Goal: Task Accomplishment & Management: Manage account settings

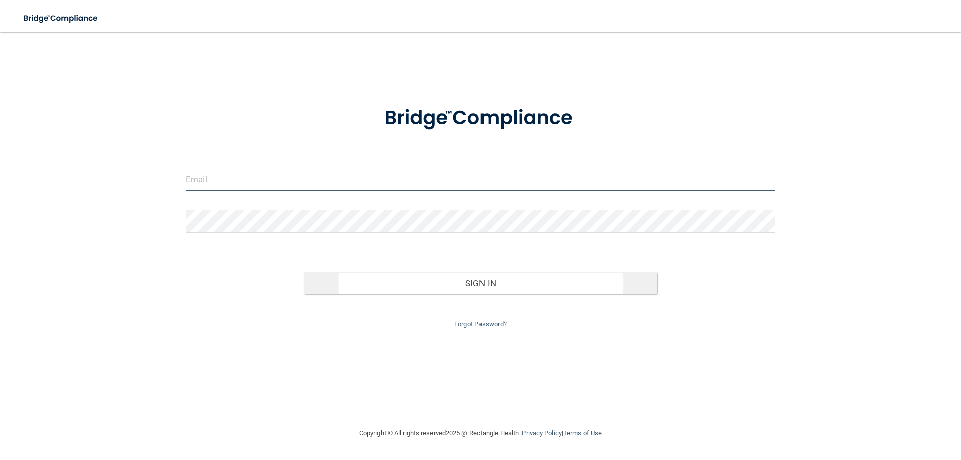
type input "[PERSON_NAME][EMAIL_ADDRESS][DOMAIN_NAME]"
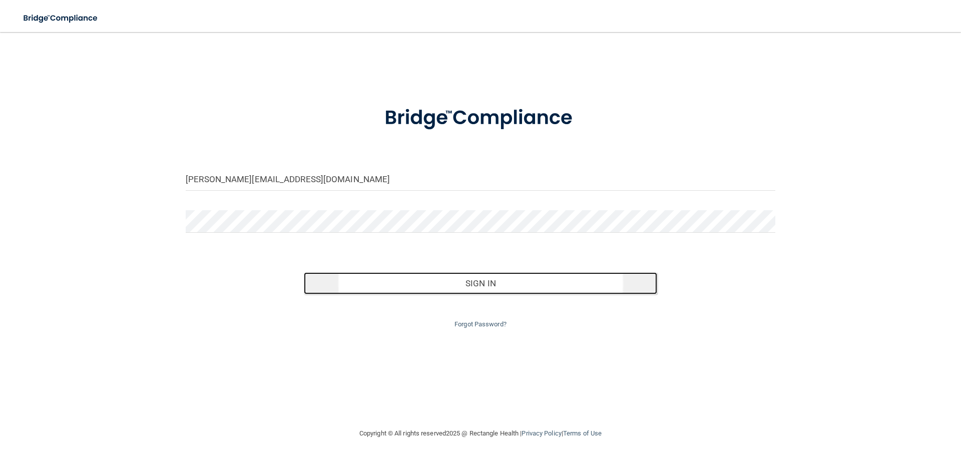
click at [503, 286] on button "Sign In" at bounding box center [481, 283] width 354 height 22
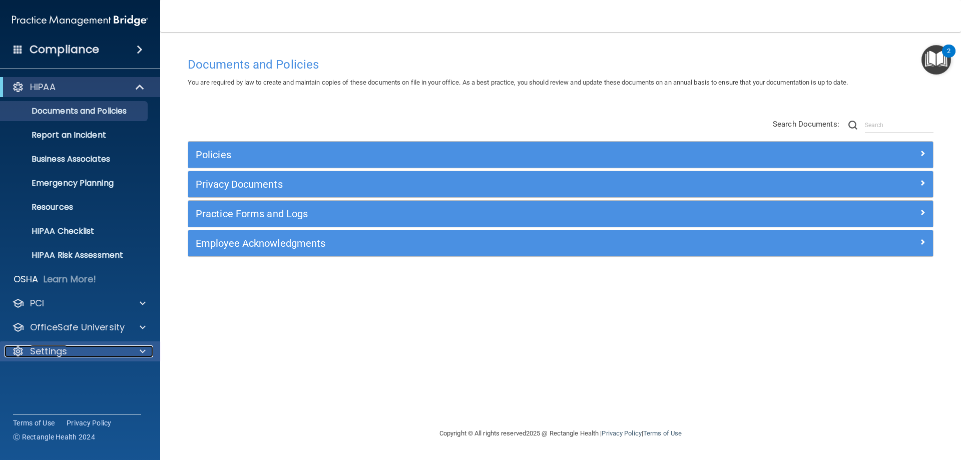
click at [59, 349] on p "Settings" at bounding box center [48, 351] width 37 height 12
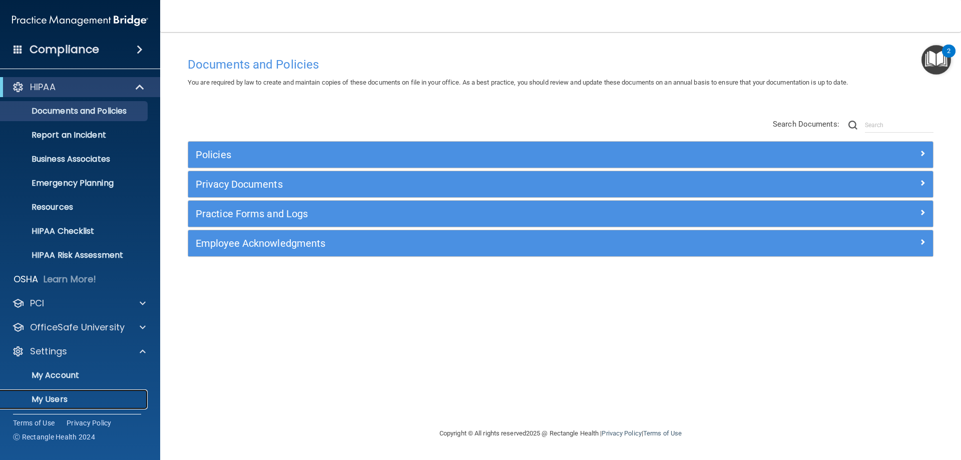
click at [65, 395] on p "My Users" at bounding box center [75, 399] width 137 height 10
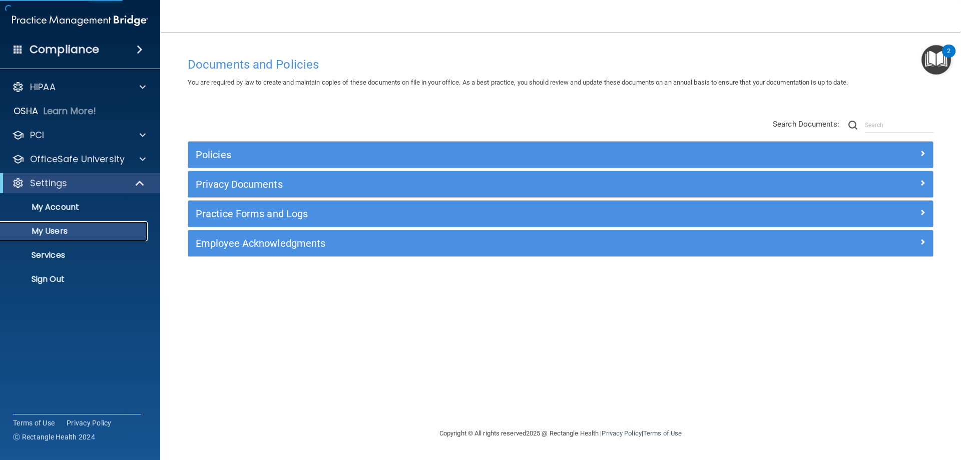
select select "20"
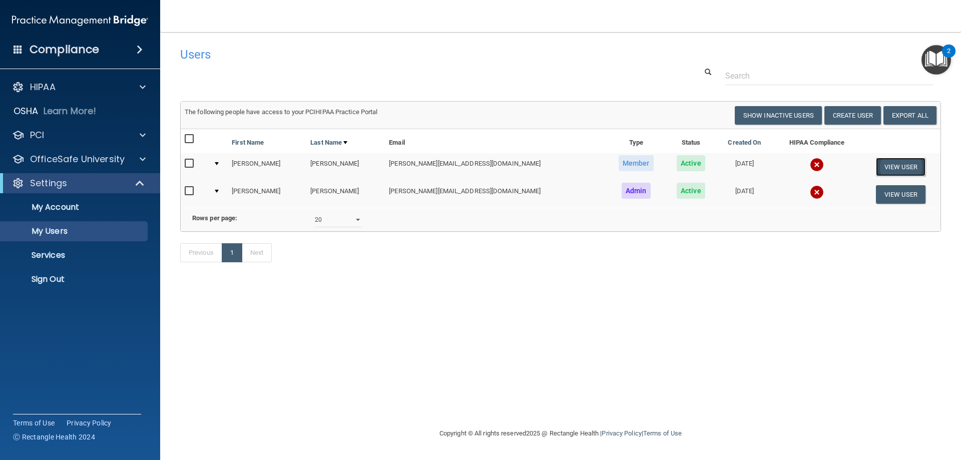
click at [903, 165] on button "View User" at bounding box center [901, 167] width 50 height 19
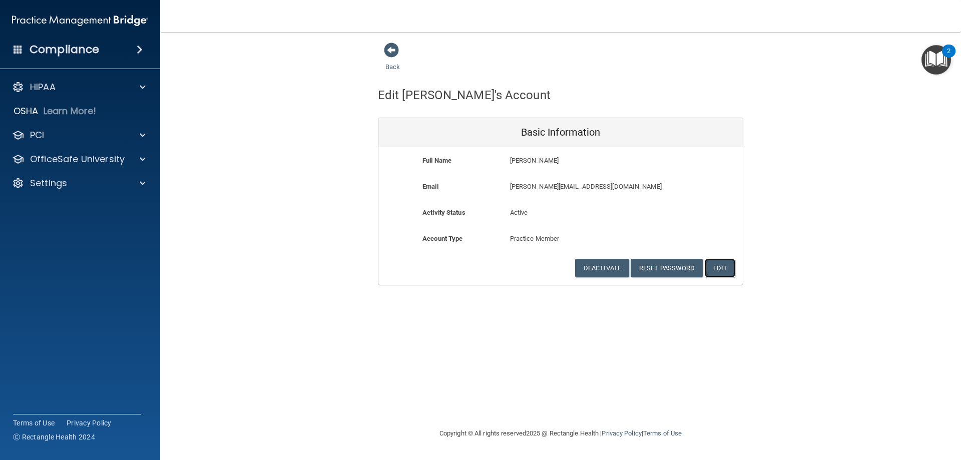
click at [725, 267] on button "Edit" at bounding box center [720, 268] width 31 height 19
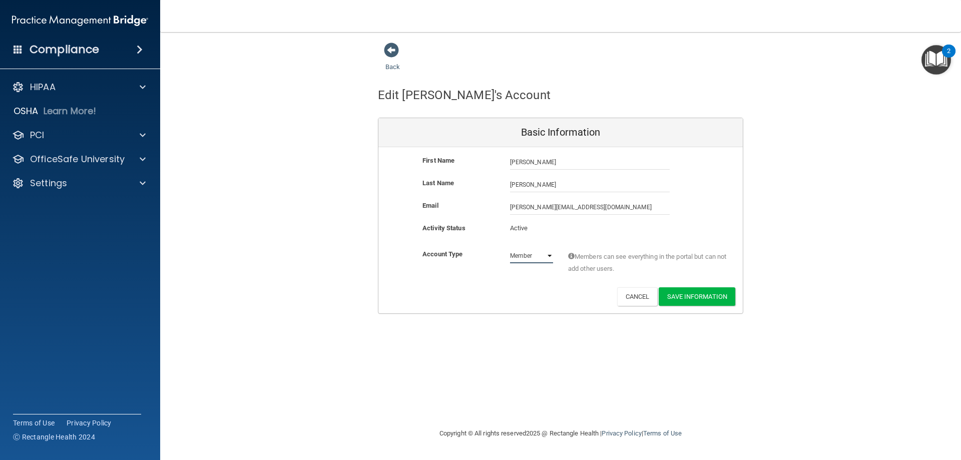
click at [549, 252] on select "Admin Member" at bounding box center [531, 255] width 43 height 15
select select "practice_admin"
click at [510, 248] on select "Admin Member" at bounding box center [531, 255] width 43 height 15
click at [704, 295] on button "Save Information" at bounding box center [697, 296] width 77 height 19
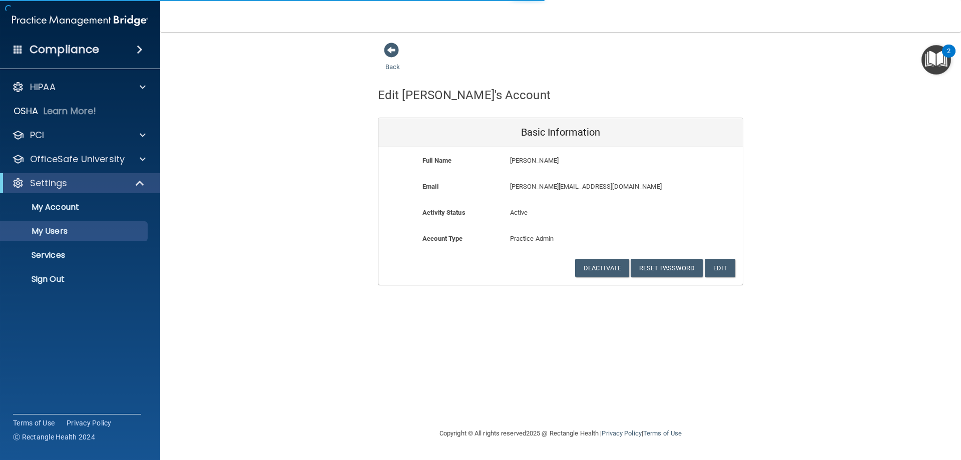
select select "20"
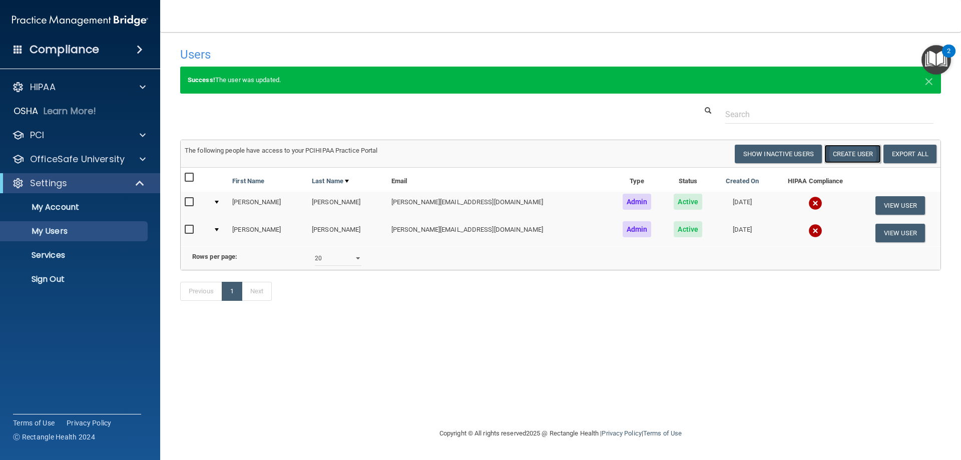
click at [855, 155] on button "Create User" at bounding box center [852, 154] width 57 height 19
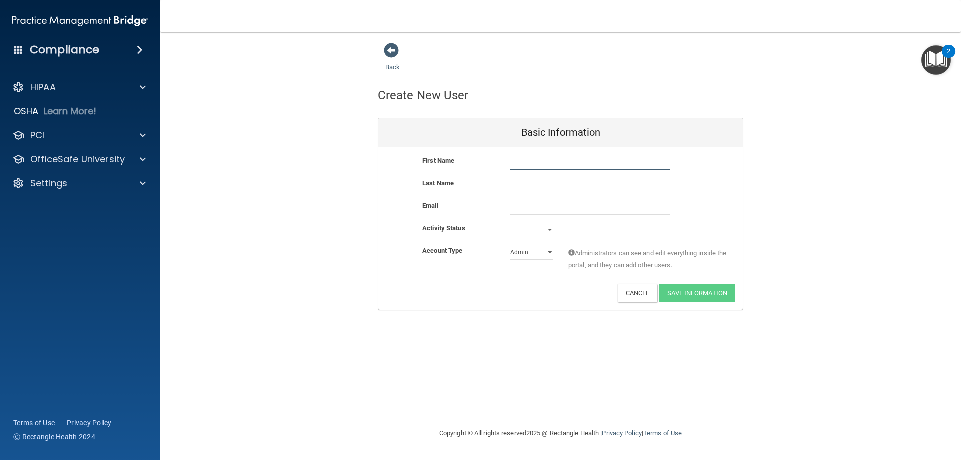
click at [542, 157] on input "text" at bounding box center [590, 162] width 160 height 15
type input "[PERSON_NAME]"
click at [549, 231] on select "Active Inactive" at bounding box center [531, 229] width 43 height 15
select select "active"
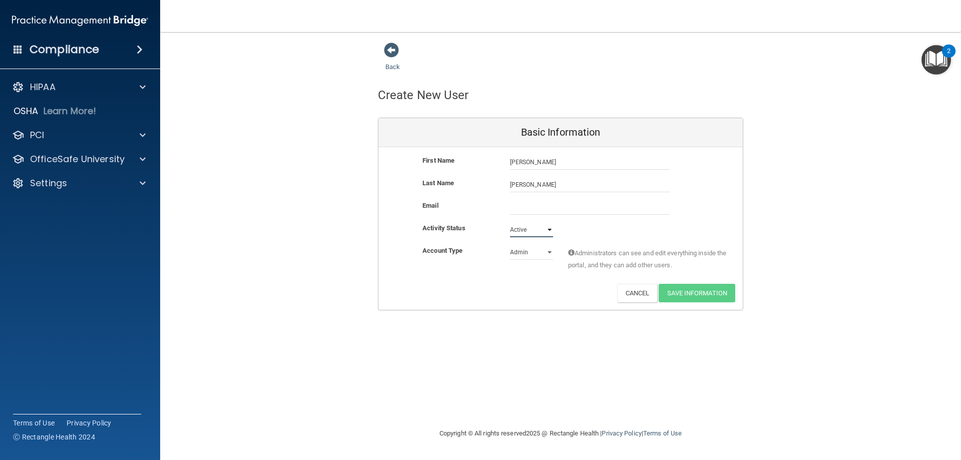
click at [510, 222] on select "Active Inactive" at bounding box center [531, 229] width 43 height 15
click at [534, 253] on select "Admin Member" at bounding box center [531, 252] width 43 height 15
select select "practice_member"
click at [510, 245] on select "Admin Member" at bounding box center [531, 252] width 43 height 15
click at [529, 208] on input "email" at bounding box center [590, 207] width 160 height 15
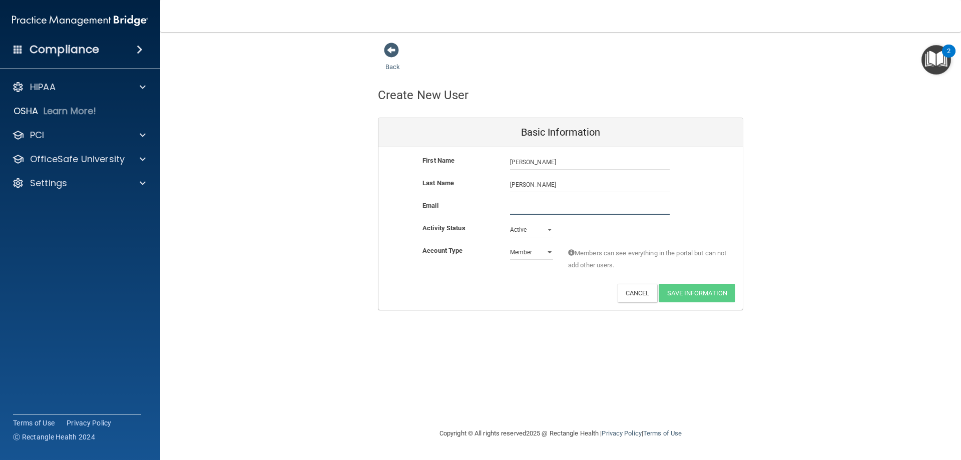
paste input "[EMAIL_ADDRESS][DOMAIN_NAME]"
type input "[EMAIL_ADDRESS][DOMAIN_NAME]"
click at [699, 295] on button "Save Information" at bounding box center [697, 295] width 77 height 19
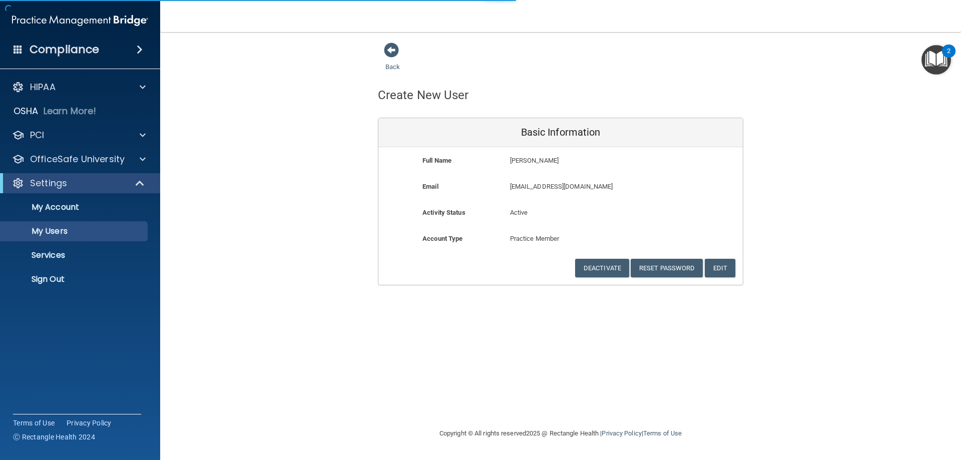
select select "20"
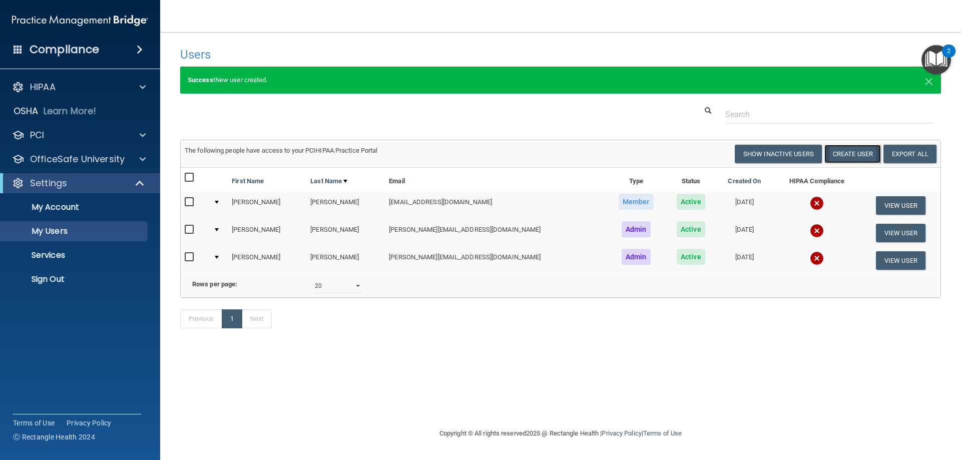
click at [847, 158] on button "Create User" at bounding box center [852, 154] width 57 height 19
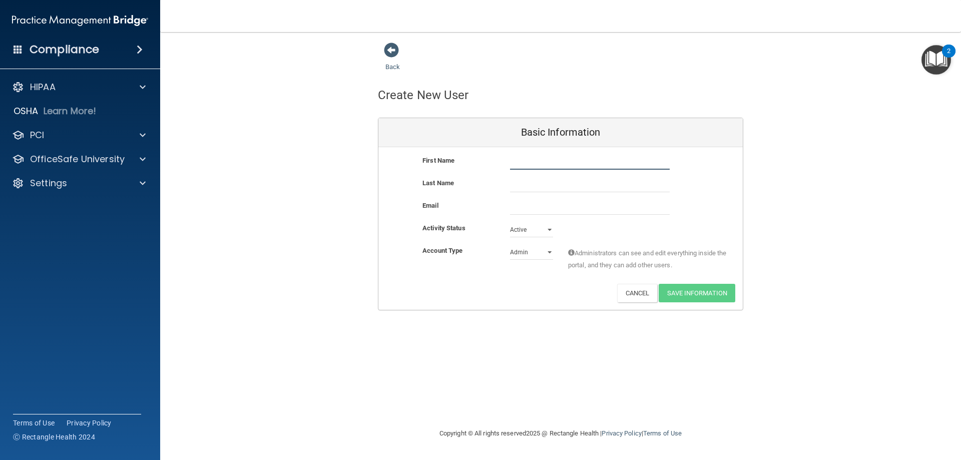
click at [517, 158] on input "text" at bounding box center [590, 162] width 160 height 15
type input "[PERSON_NAME]"
type input "Carnavale"
paste input "[EMAIL_ADDRESS][DOMAIN_NAME]"
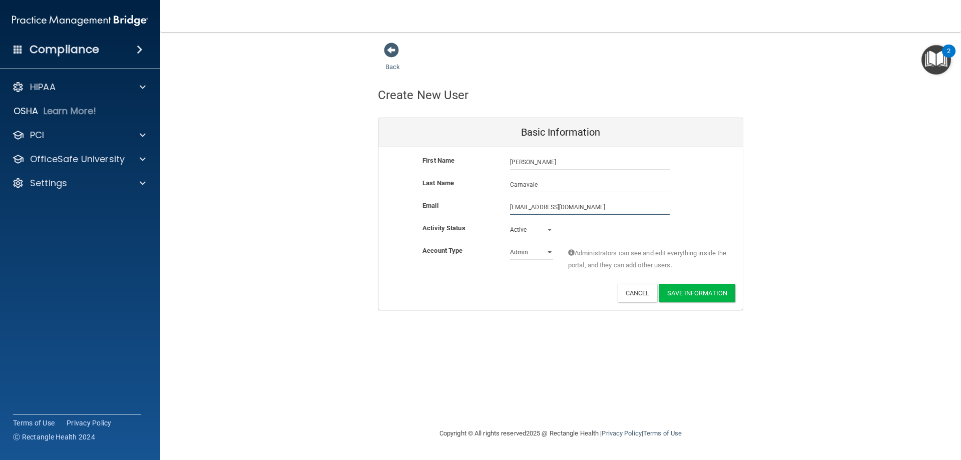
type input "[EMAIL_ADDRESS][DOMAIN_NAME]"
click at [543, 256] on select "Admin Member" at bounding box center [531, 252] width 43 height 15
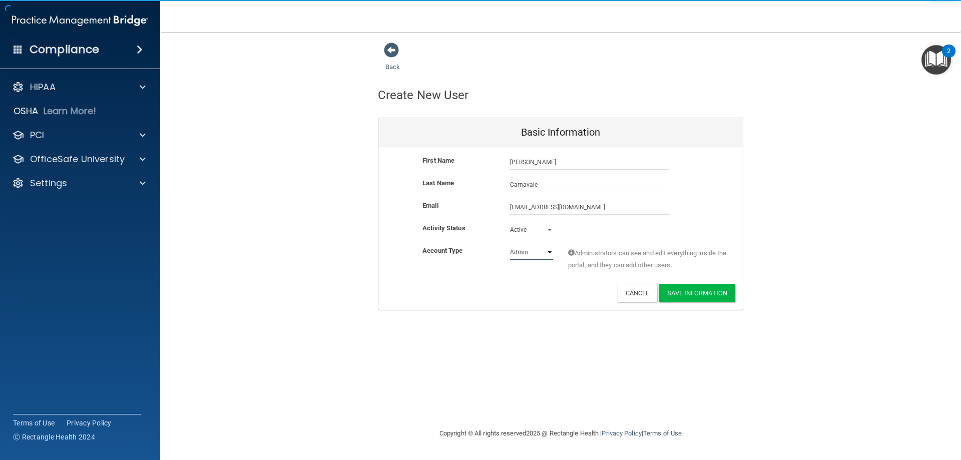
select select "practice_member"
click at [510, 245] on select "Admin Member" at bounding box center [531, 252] width 43 height 15
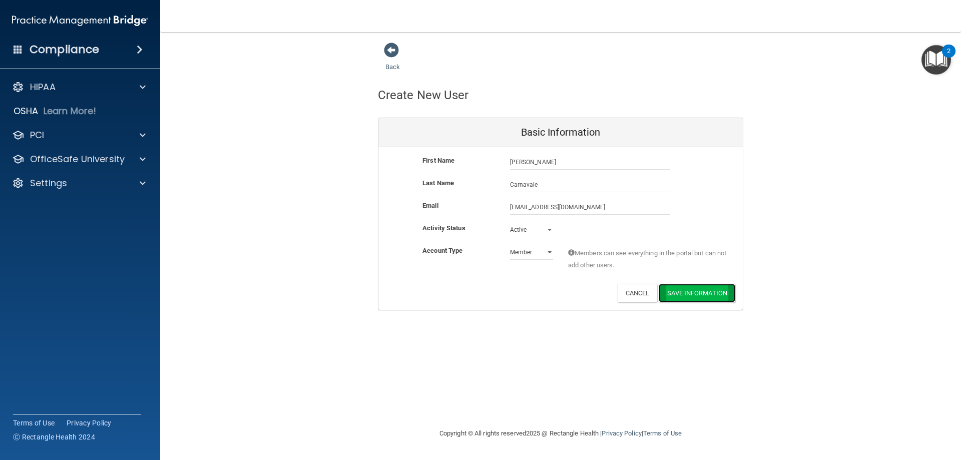
click at [707, 293] on button "Save Information" at bounding box center [697, 293] width 77 height 19
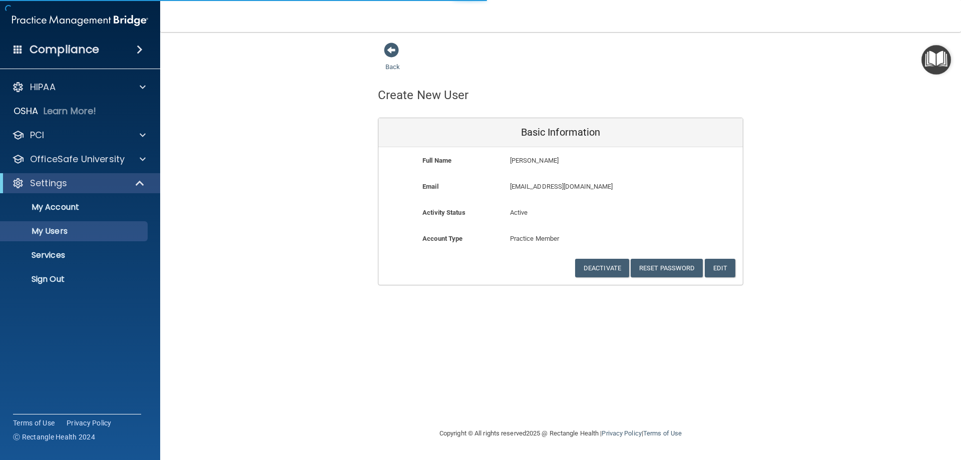
select select "20"
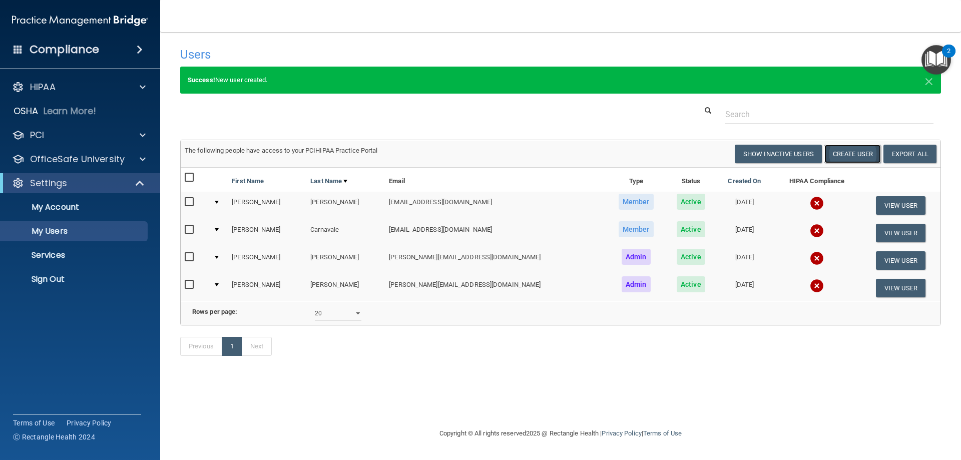
click at [865, 151] on button "Create User" at bounding box center [852, 154] width 57 height 19
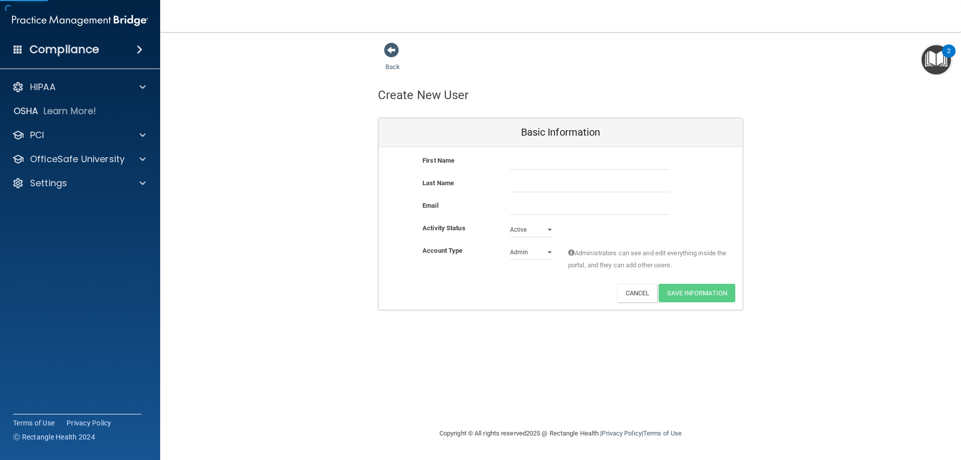
drag, startPoint x: 506, startPoint y: 158, endPoint x: 568, endPoint y: 155, distance: 61.6
click at [517, 158] on div at bounding box center [590, 162] width 175 height 15
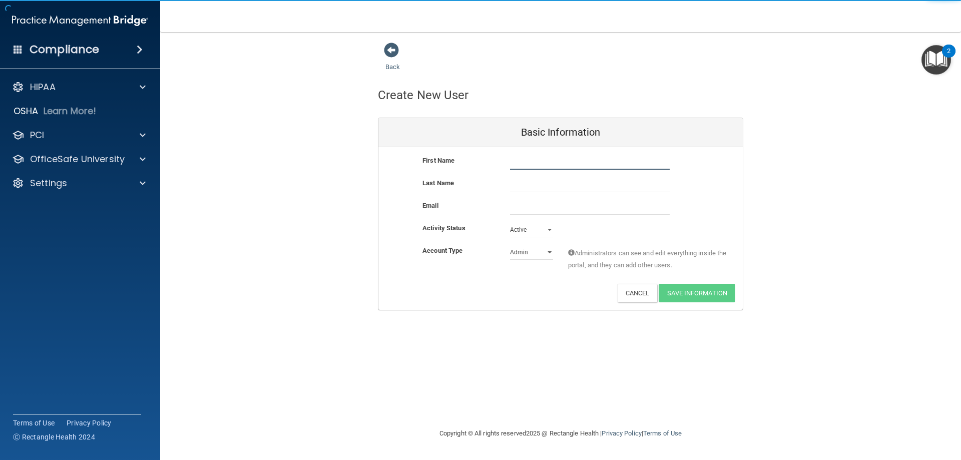
click at [561, 163] on input "text" at bounding box center [590, 162] width 160 height 15
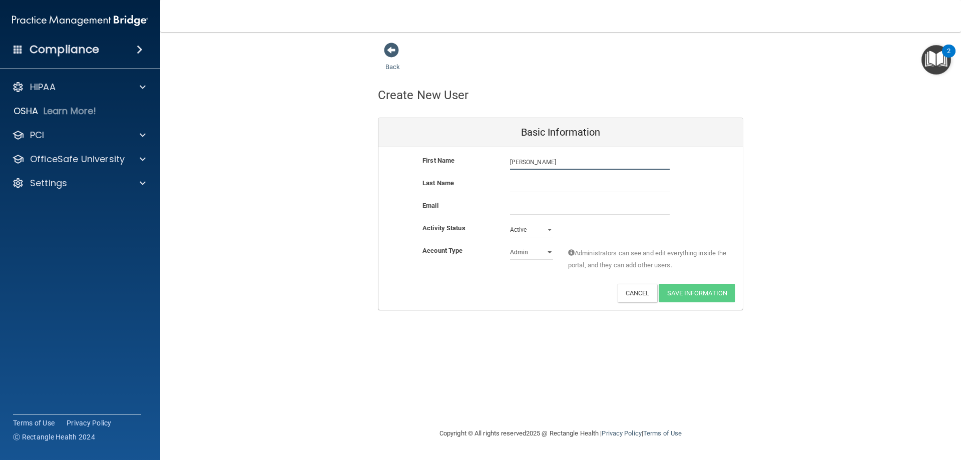
type input "[PERSON_NAME]"
paste input "[PERSON_NAME][EMAIL_ADDRESS][PERSON_NAME][DOMAIN_NAME]"
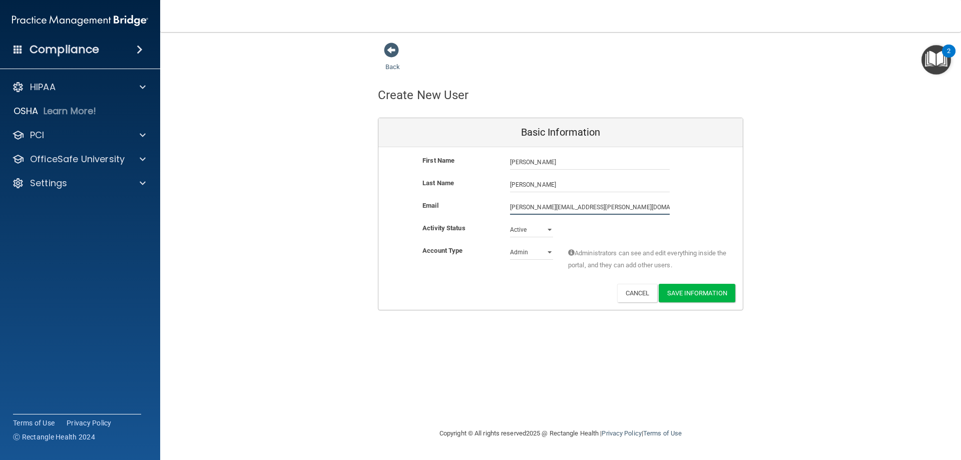
type input "[PERSON_NAME][EMAIL_ADDRESS][PERSON_NAME][DOMAIN_NAME]"
drag, startPoint x: 531, startPoint y: 251, endPoint x: 531, endPoint y: 260, distance: 9.0
click at [531, 250] on select "Admin Member" at bounding box center [531, 254] width 43 height 15
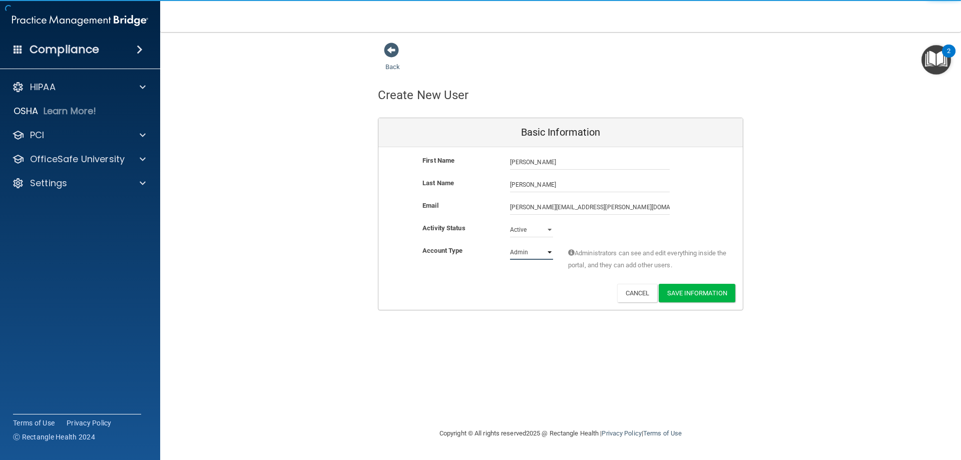
select select "practice_member"
click at [510, 245] on select "Admin Member" at bounding box center [531, 252] width 43 height 15
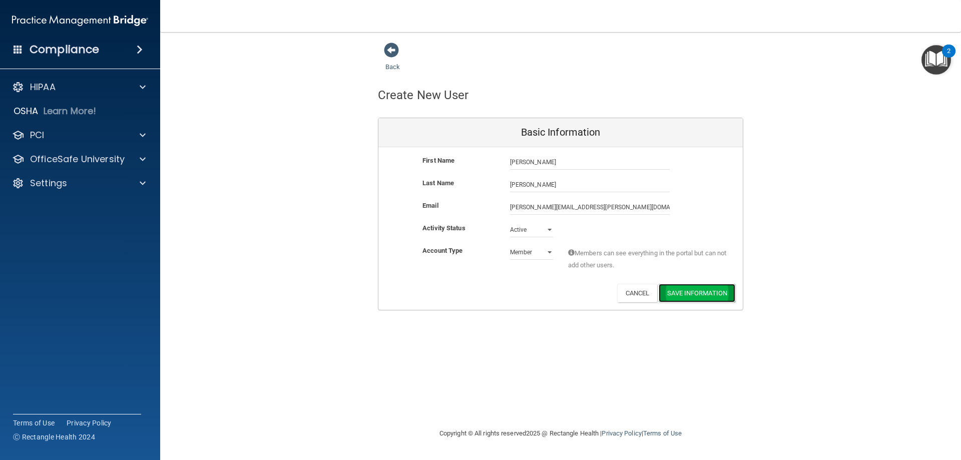
click at [707, 296] on button "Save Information" at bounding box center [697, 293] width 77 height 19
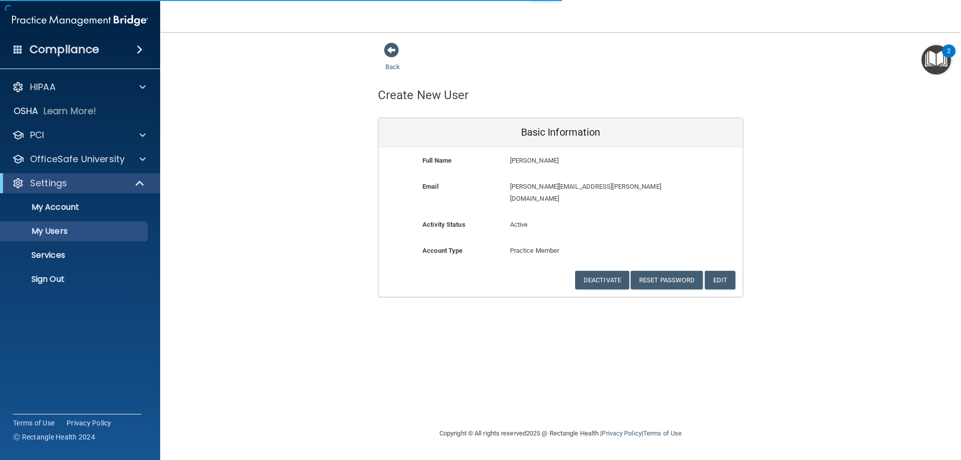
select select "20"
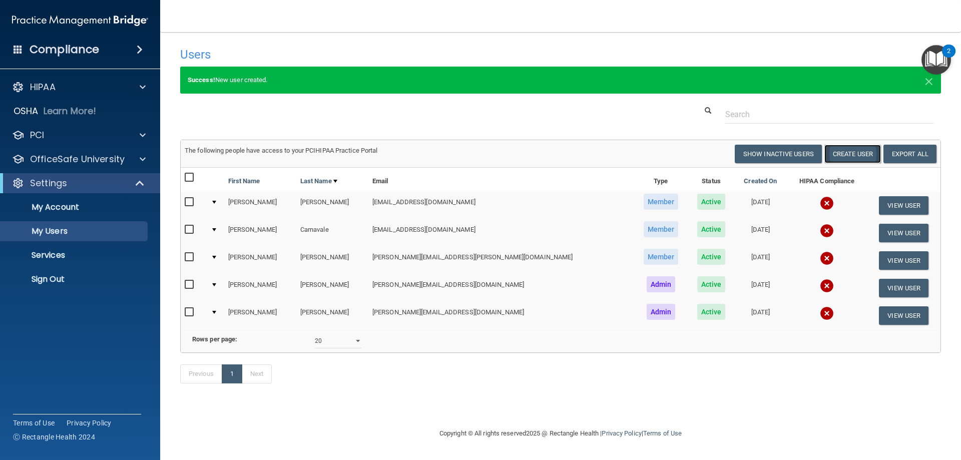
click at [847, 156] on button "Create User" at bounding box center [852, 154] width 57 height 19
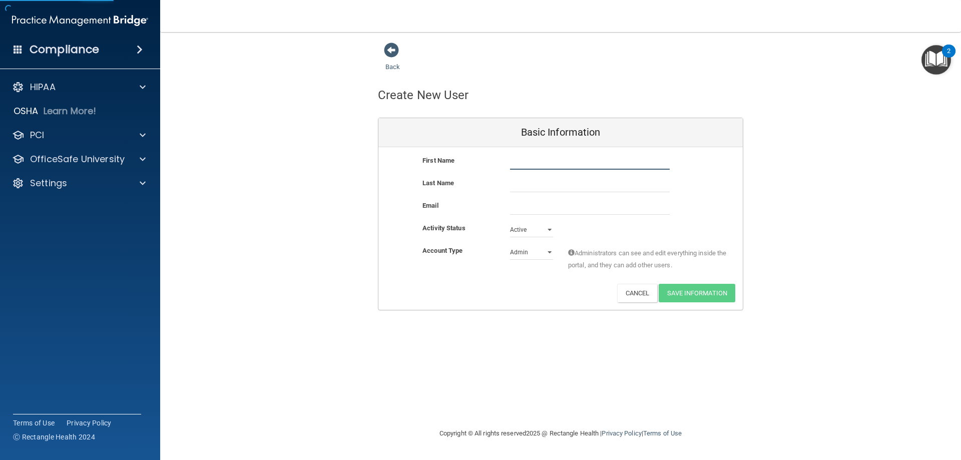
click at [551, 160] on input "text" at bounding box center [590, 162] width 160 height 15
type input "[PERSON_NAME]"
paste input "[EMAIL_ADDRESS][DOMAIN_NAME]"
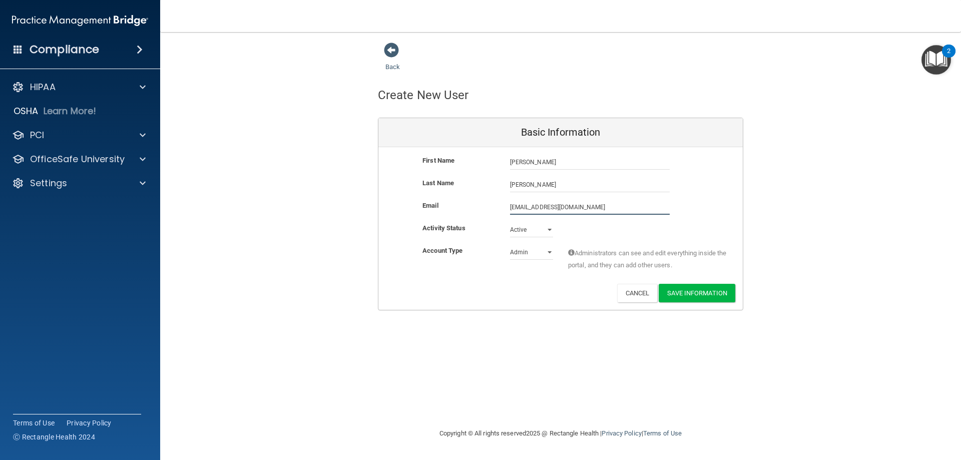
type input "[EMAIL_ADDRESS][DOMAIN_NAME]"
drag, startPoint x: 530, startPoint y: 245, endPoint x: 524, endPoint y: 249, distance: 6.5
click at [530, 245] on div "First Name [PERSON_NAME] [PERSON_NAME] Last Name [PERSON_NAME] Email [EMAIL_ADD…" at bounding box center [560, 228] width 364 height 163
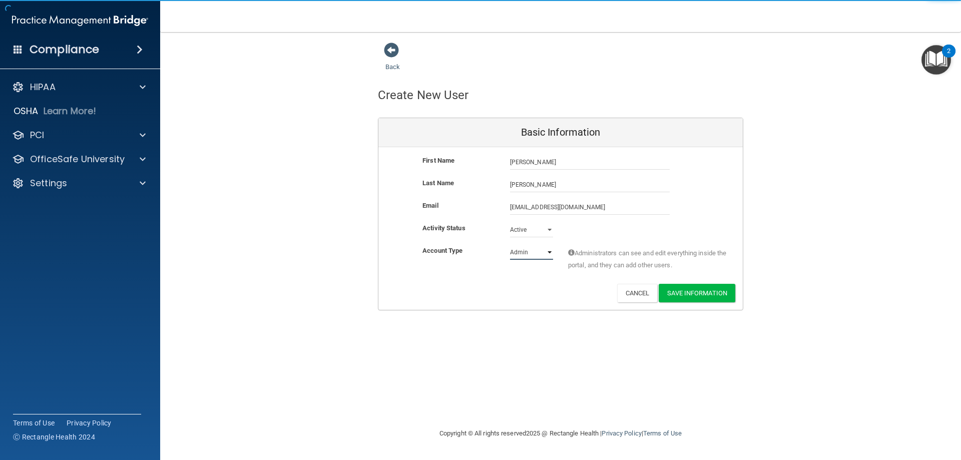
select select "practice_member"
click at [510, 245] on select "Admin Member" at bounding box center [531, 252] width 43 height 15
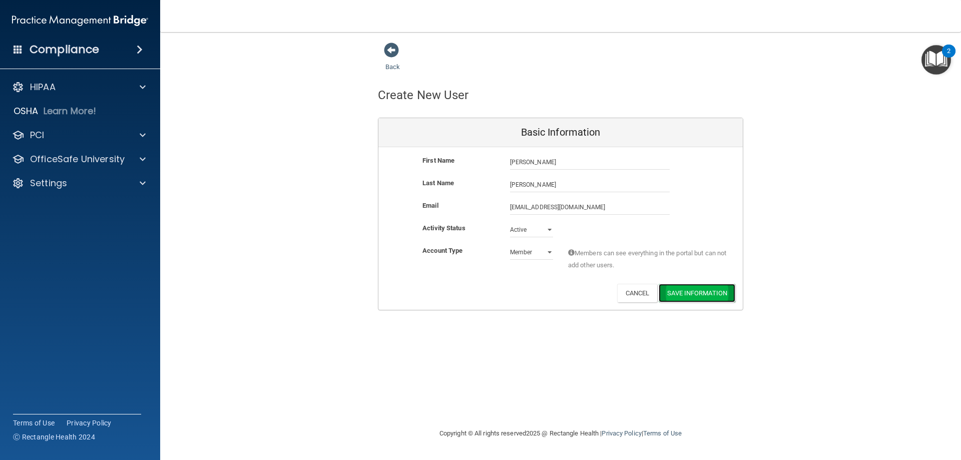
click at [707, 294] on button "Save Information" at bounding box center [697, 293] width 77 height 19
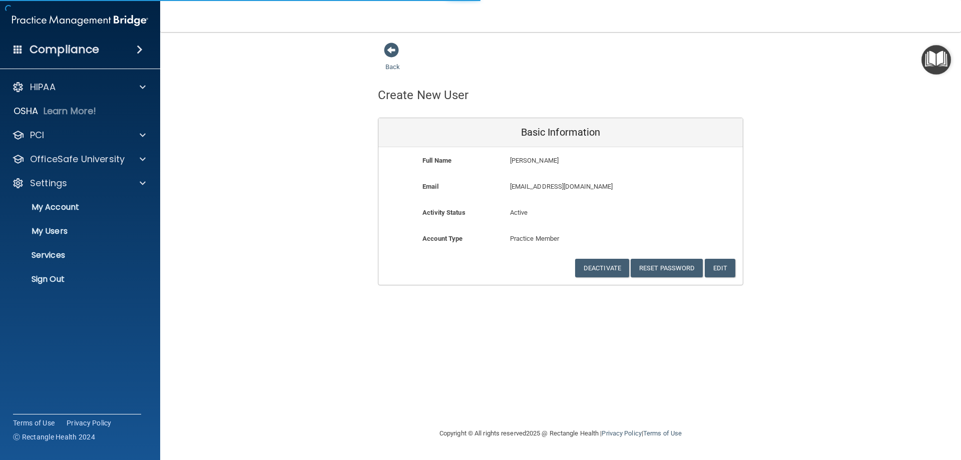
select select "20"
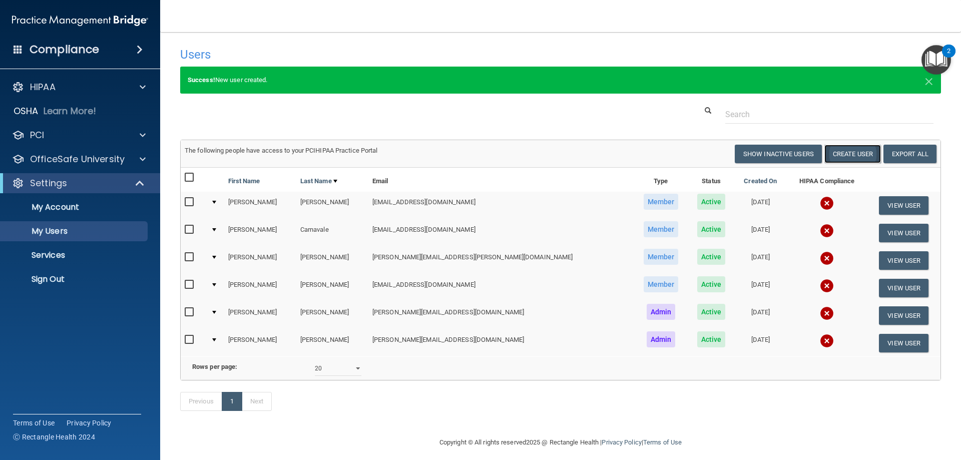
click at [848, 157] on button "Create User" at bounding box center [852, 154] width 57 height 19
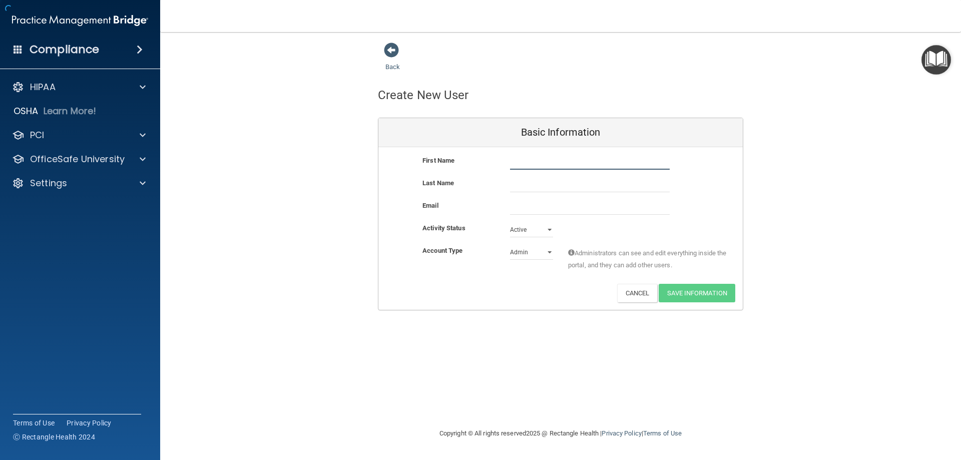
click at [534, 160] on input "text" at bounding box center [590, 162] width 160 height 15
type input "[PERSON_NAME]"
click at [526, 184] on input "Gayheart" at bounding box center [590, 184] width 160 height 15
type input "[PERSON_NAME]"
click at [546, 203] on input "email" at bounding box center [590, 207] width 160 height 15
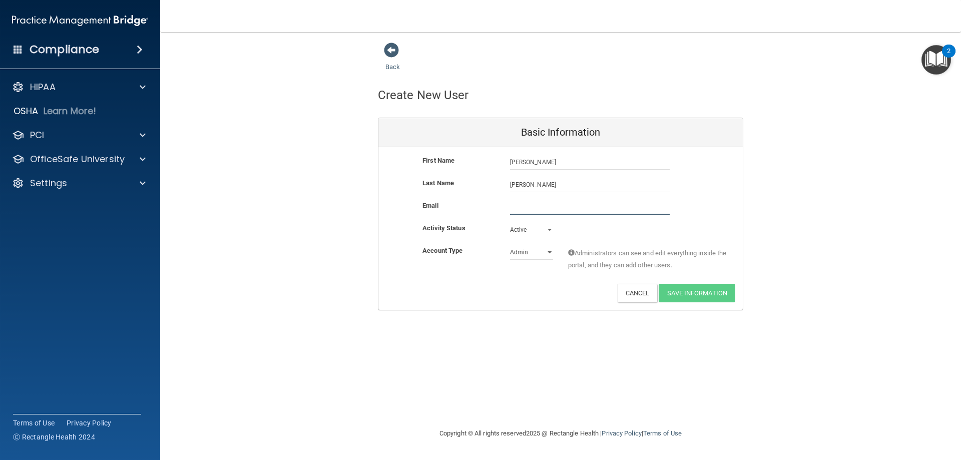
paste input "[PERSON_NAME][EMAIL_ADDRESS][DOMAIN_NAME]"
type input "[PERSON_NAME][EMAIL_ADDRESS][DOMAIN_NAME]"
click at [530, 249] on select "Admin Member" at bounding box center [531, 254] width 43 height 15
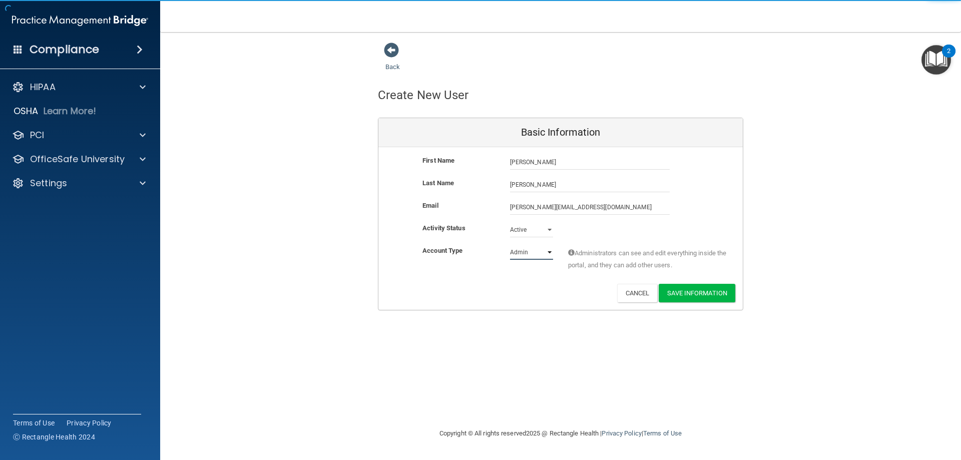
select select "practice_member"
click at [510, 245] on select "Admin Member" at bounding box center [531, 252] width 43 height 15
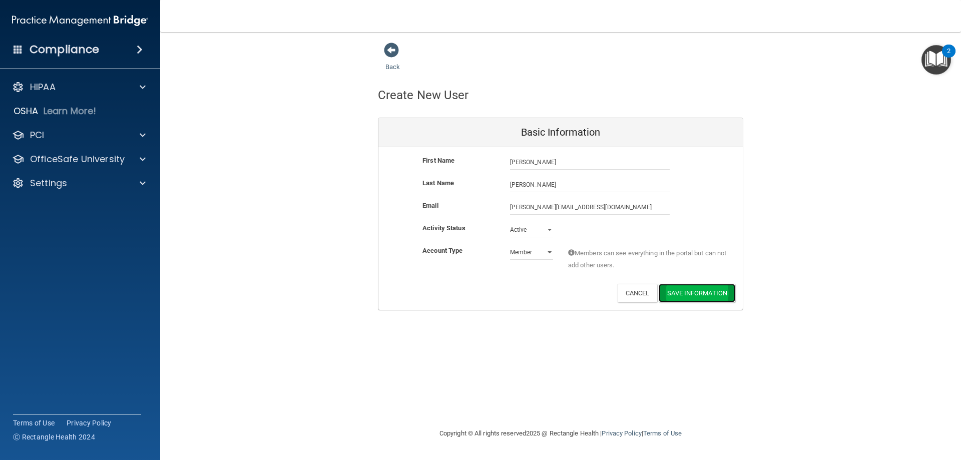
click at [700, 289] on button "Save Information" at bounding box center [697, 293] width 77 height 19
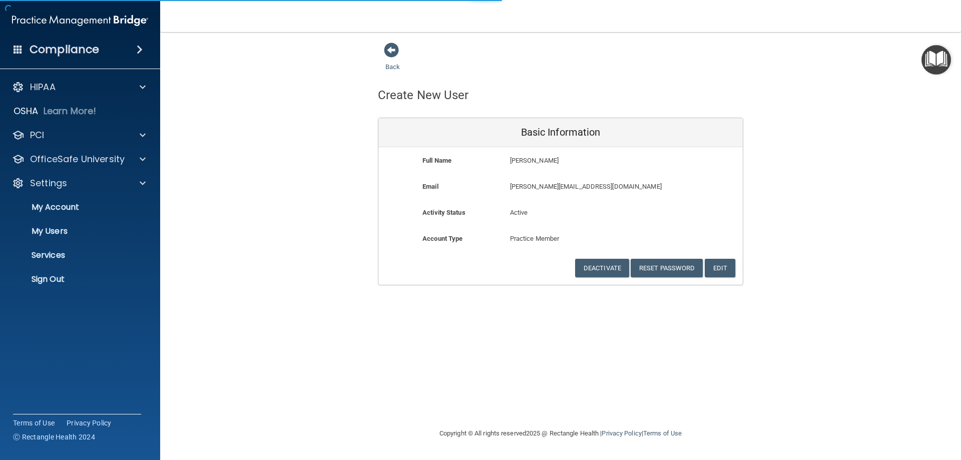
select select "20"
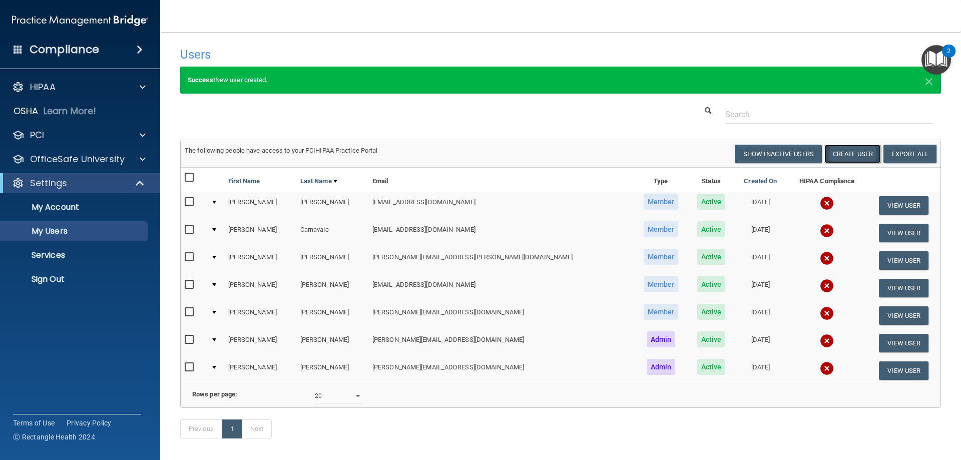
click at [837, 157] on button "Create User" at bounding box center [852, 154] width 57 height 19
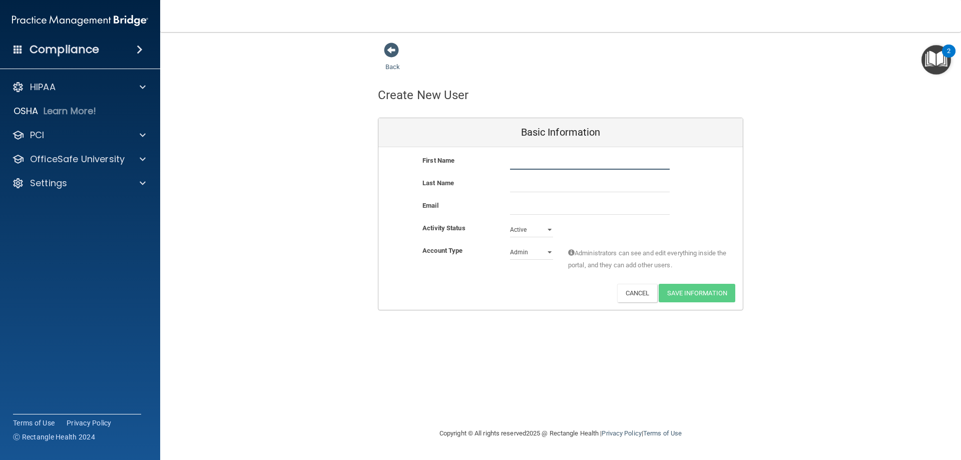
click at [611, 161] on input "text" at bounding box center [590, 162] width 160 height 15
type input "[PERSON_NAME]"
paste input "[PERSON_NAME][EMAIL_ADDRESS][DOMAIN_NAME]"
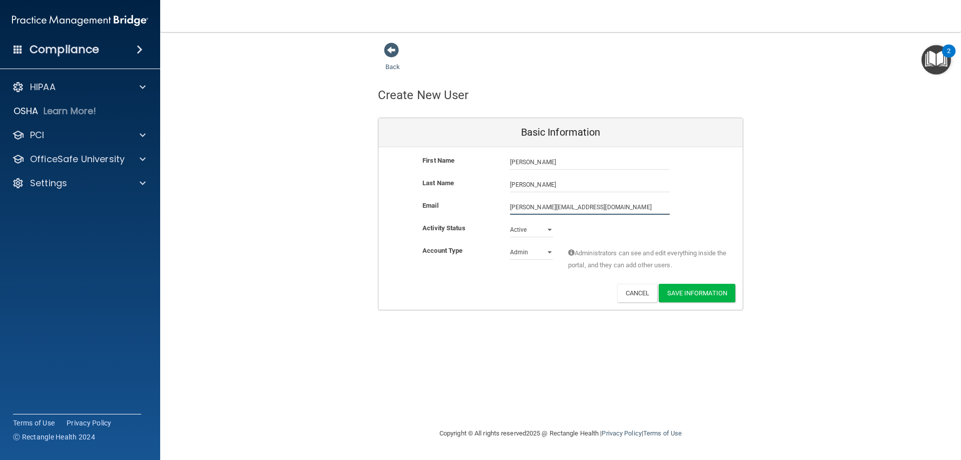
type input "[PERSON_NAME][EMAIL_ADDRESS][DOMAIN_NAME]"
drag, startPoint x: 527, startPoint y: 249, endPoint x: 532, endPoint y: 261, distance: 13.5
click at [527, 249] on select "Admin Member" at bounding box center [531, 254] width 43 height 15
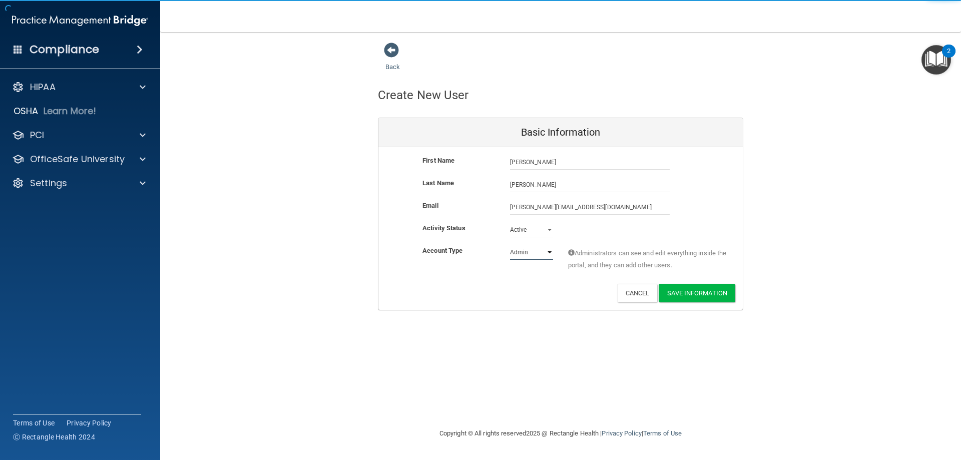
select select "practice_member"
click at [510, 245] on select "Admin Member" at bounding box center [531, 252] width 43 height 15
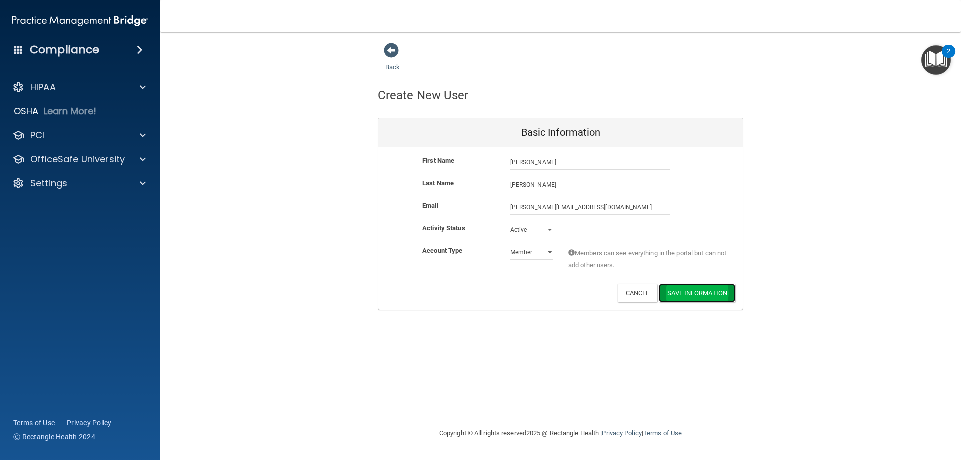
click at [697, 293] on button "Save Information" at bounding box center [697, 293] width 77 height 19
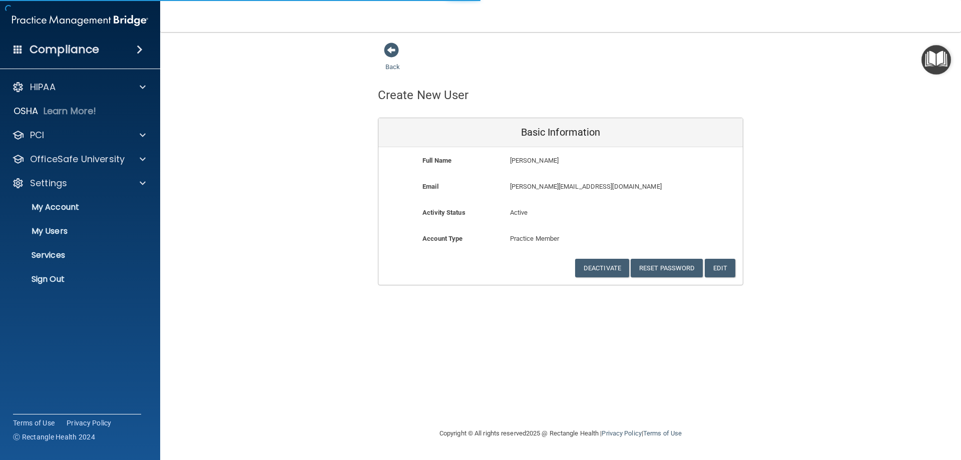
select select "20"
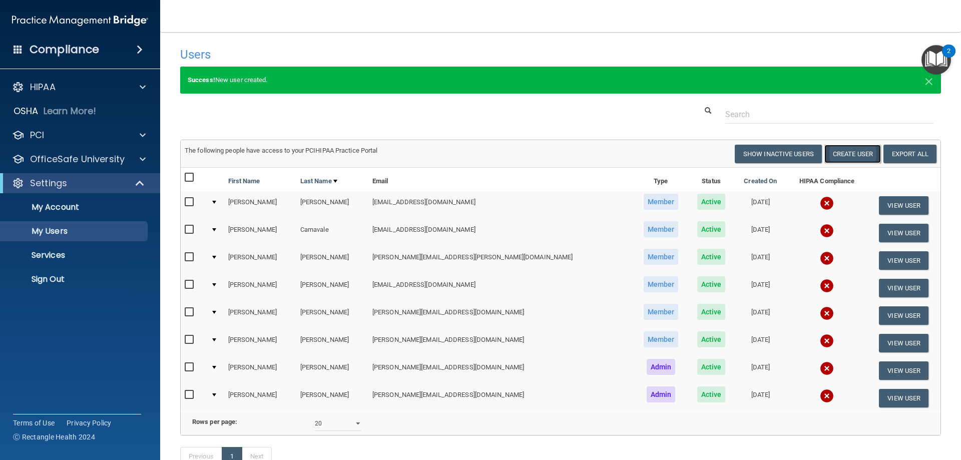
click at [839, 157] on button "Create User" at bounding box center [852, 154] width 57 height 19
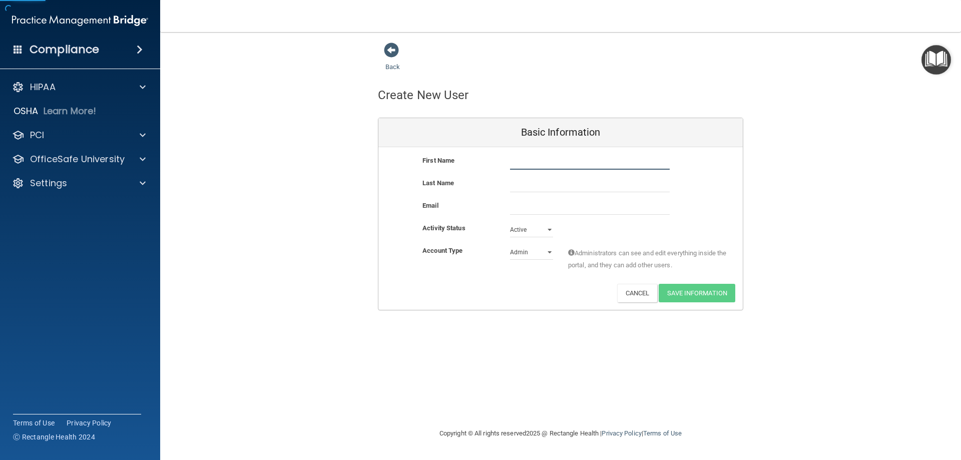
drag, startPoint x: 583, startPoint y: 158, endPoint x: 588, endPoint y: 155, distance: 5.6
click at [582, 157] on input "text" at bounding box center [590, 162] width 160 height 15
type input "Theron"
type input "[PERSON_NAME]"
paste input "[EMAIL_ADDRESS][DOMAIN_NAME]"
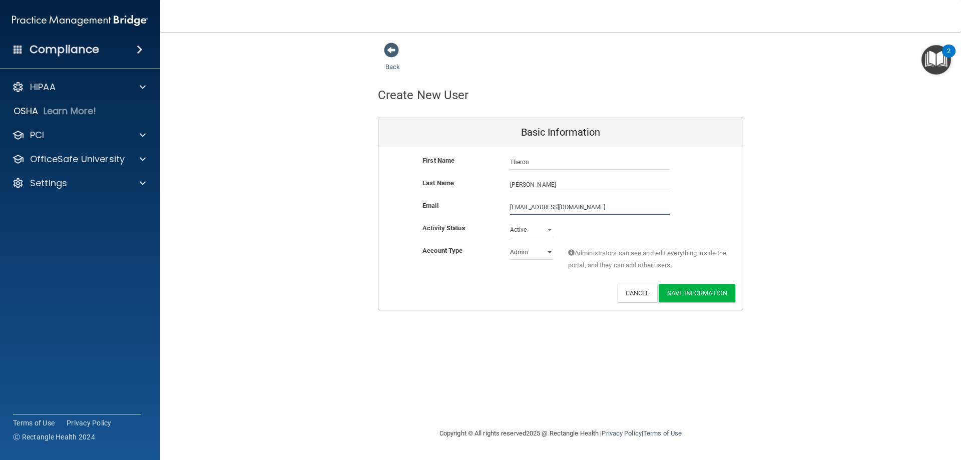
type input "[EMAIL_ADDRESS][DOMAIN_NAME]"
click at [524, 252] on select "Admin Member" at bounding box center [531, 252] width 43 height 15
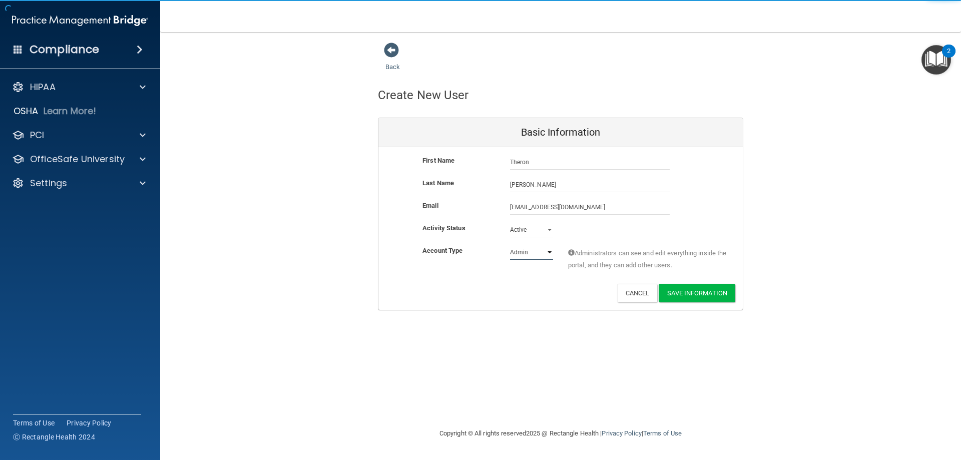
select select "practice_member"
click at [510, 245] on select "Admin Member" at bounding box center [531, 252] width 43 height 15
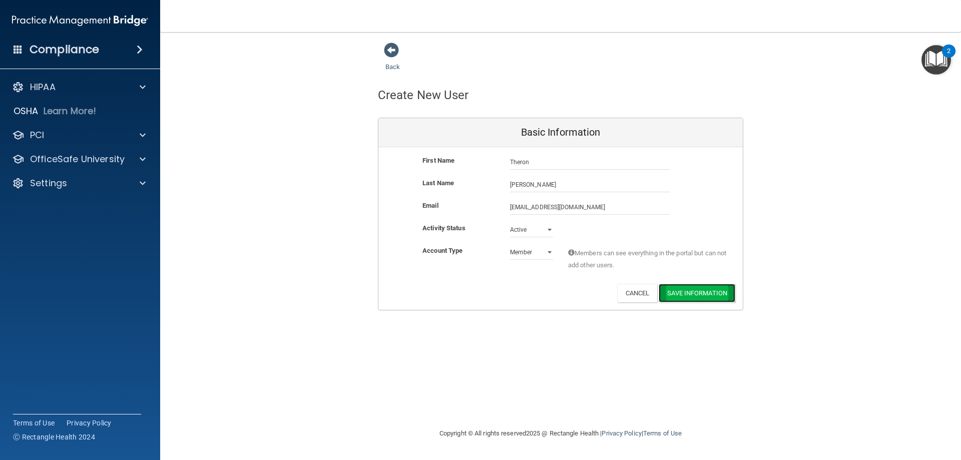
click at [688, 292] on button "Save Information" at bounding box center [697, 293] width 77 height 19
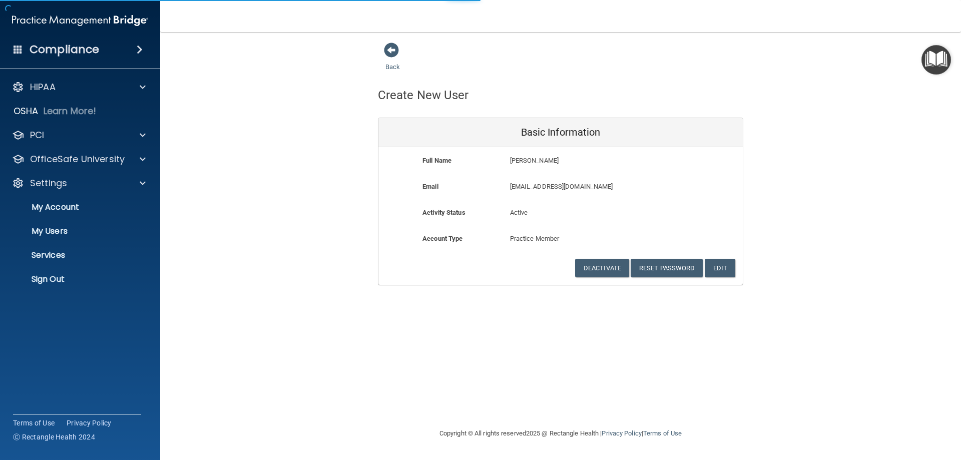
select select "20"
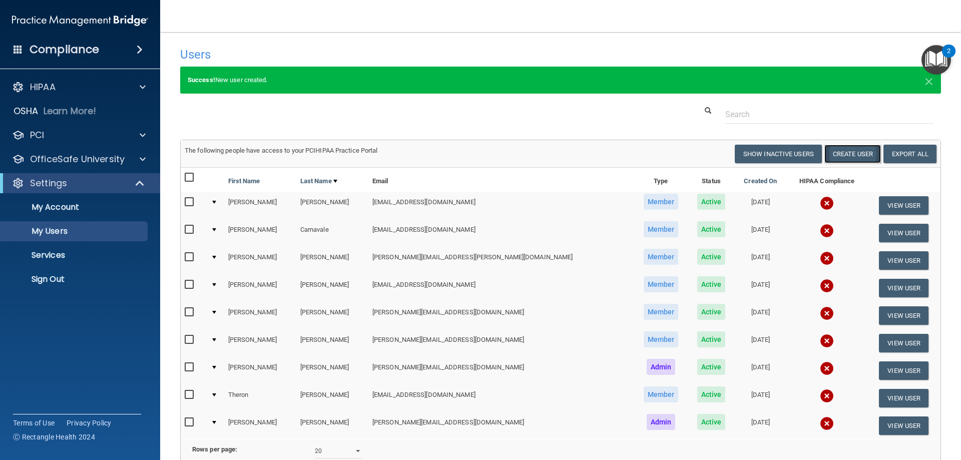
click at [848, 153] on button "Create User" at bounding box center [852, 154] width 57 height 19
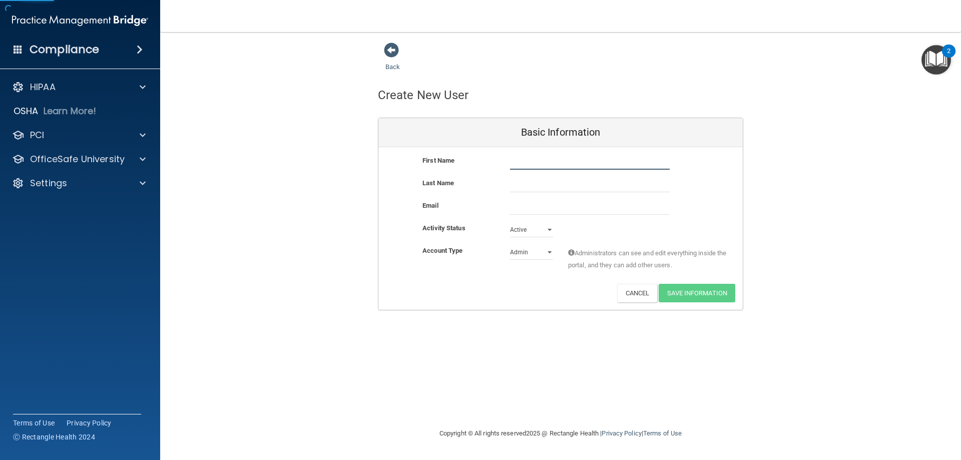
drag, startPoint x: 520, startPoint y: 162, endPoint x: 531, endPoint y: 162, distance: 11.5
click at [520, 162] on input "text" at bounding box center [590, 162] width 160 height 15
type input "[PERSON_NAME]"
type input "Rebar"
paste input "[EMAIL_ADDRESS][DOMAIN_NAME]"
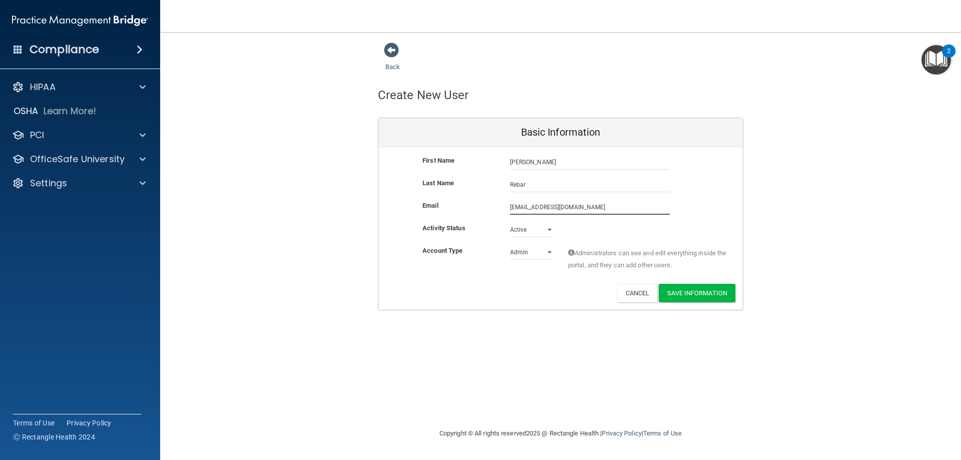
type input "[EMAIL_ADDRESS][DOMAIN_NAME]"
click at [525, 257] on select "Admin Member" at bounding box center [531, 252] width 43 height 15
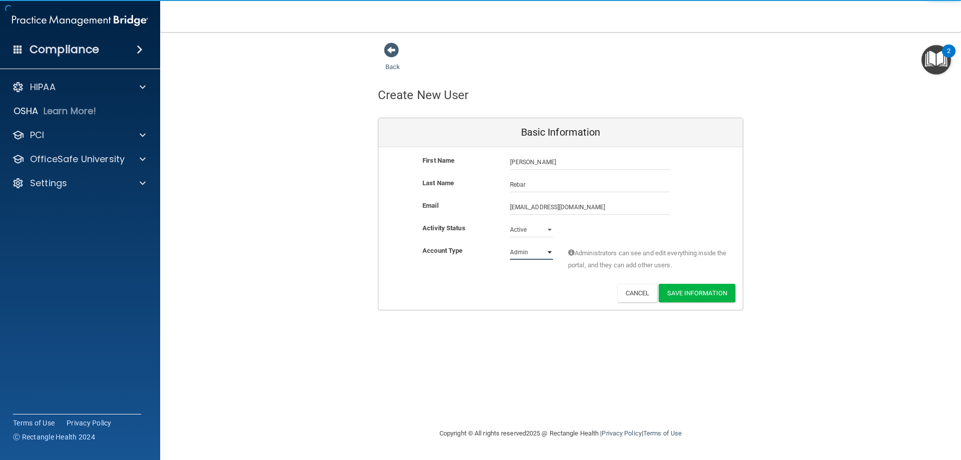
select select "practice_member"
click at [510, 245] on select "Admin Member" at bounding box center [531, 252] width 43 height 15
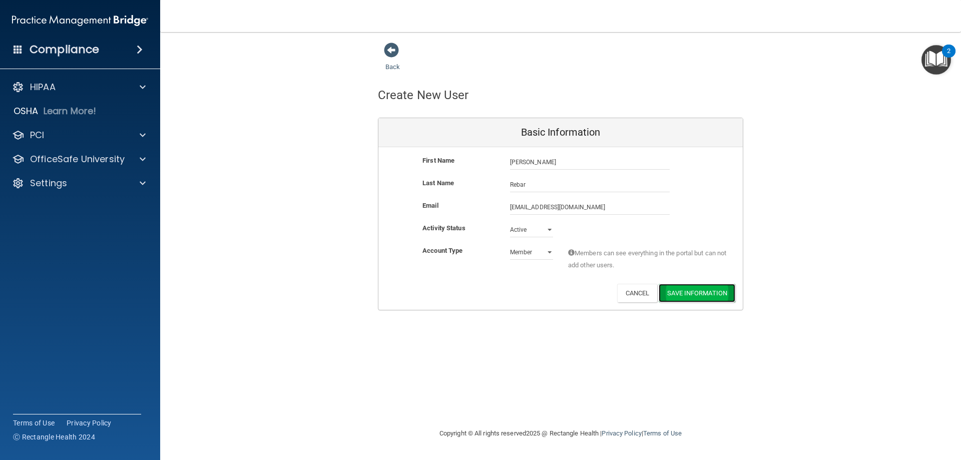
click at [693, 298] on button "Save Information" at bounding box center [697, 293] width 77 height 19
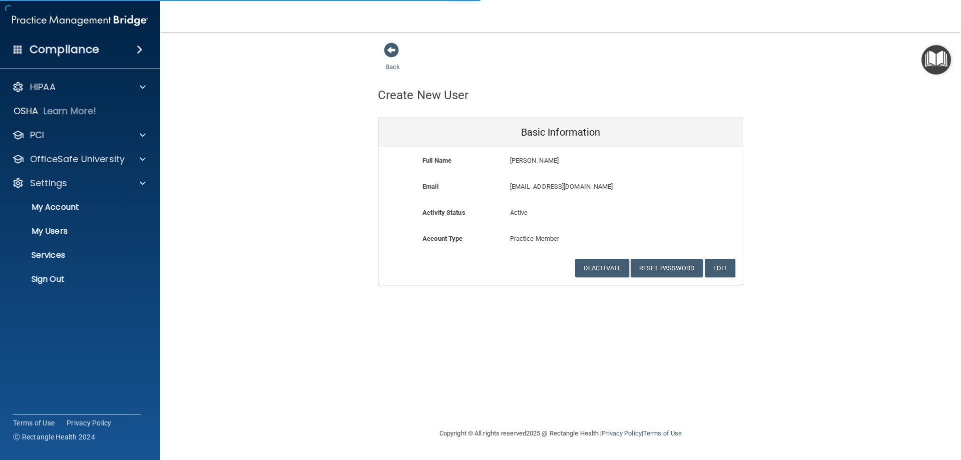
select select "20"
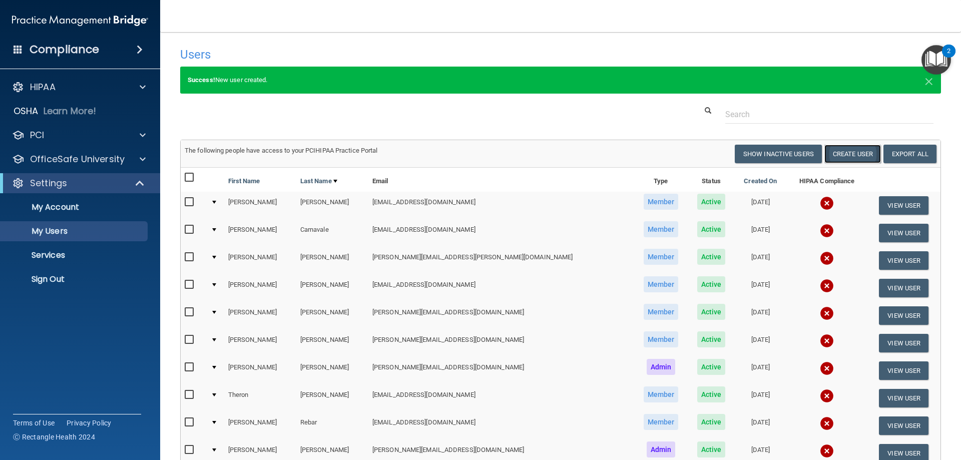
click at [845, 155] on button "Create User" at bounding box center [852, 154] width 57 height 19
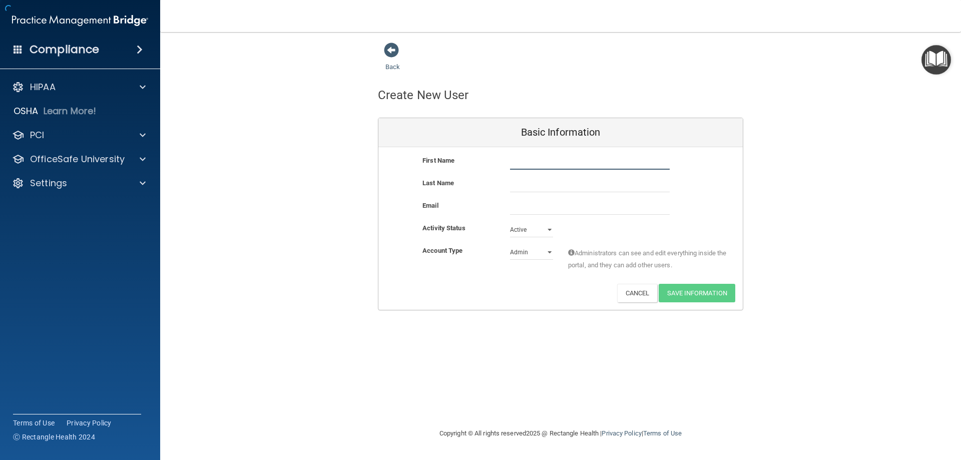
click at [538, 168] on input "text" at bounding box center [590, 162] width 160 height 15
type input "[PERSON_NAME]"
paste input "[EMAIL_ADDRESS][DOMAIN_NAME]"
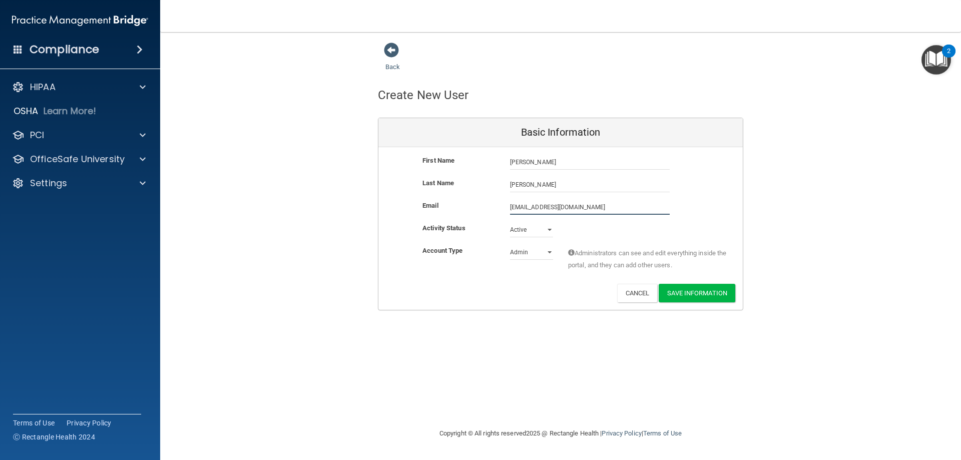
type input "[EMAIL_ADDRESS][DOMAIN_NAME]"
drag, startPoint x: 530, startPoint y: 251, endPoint x: 531, endPoint y: 258, distance: 6.5
click at [530, 252] on select "Admin Member" at bounding box center [531, 252] width 43 height 15
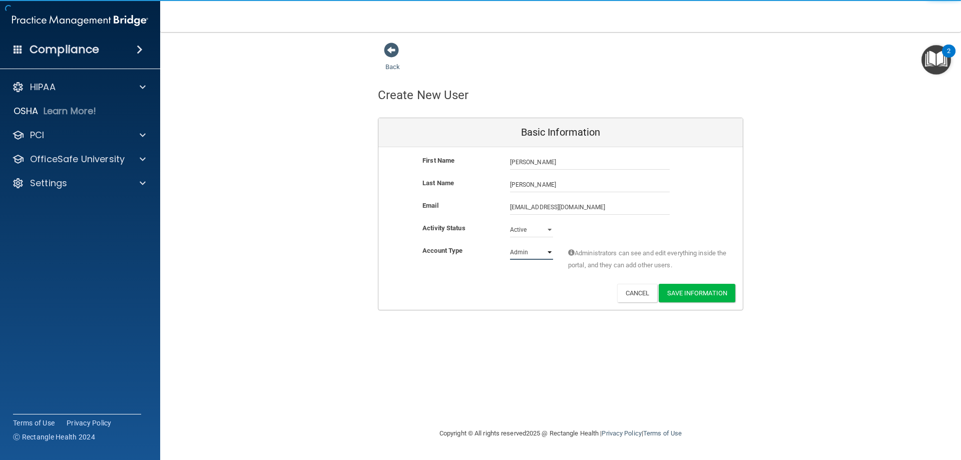
select select "practice_member"
click at [510, 245] on select "Admin Member" at bounding box center [531, 252] width 43 height 15
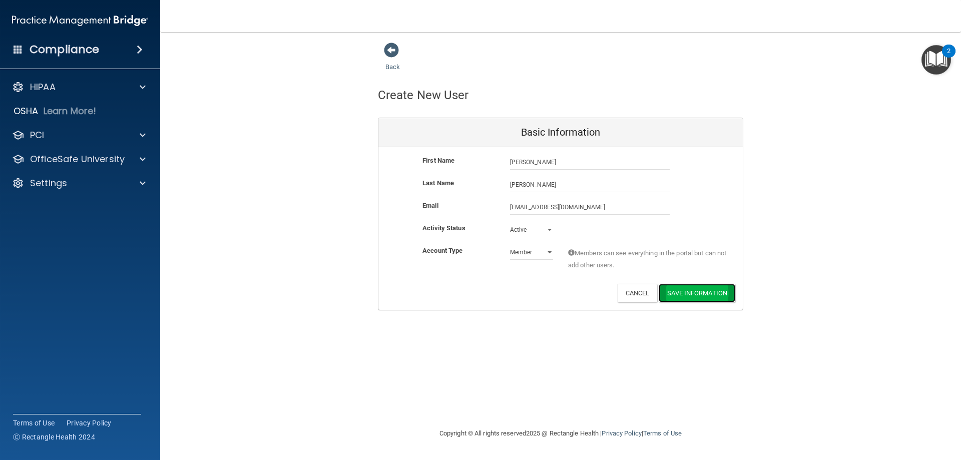
click at [703, 296] on button "Save Information" at bounding box center [697, 293] width 77 height 19
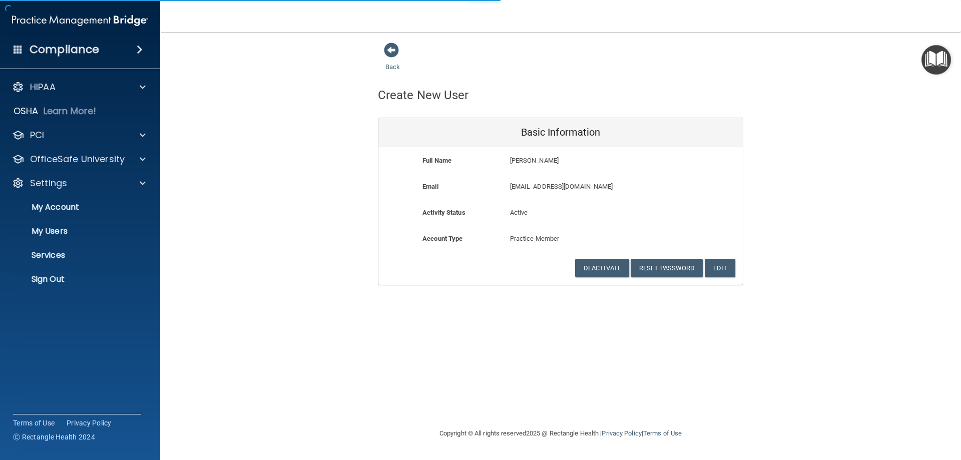
select select "20"
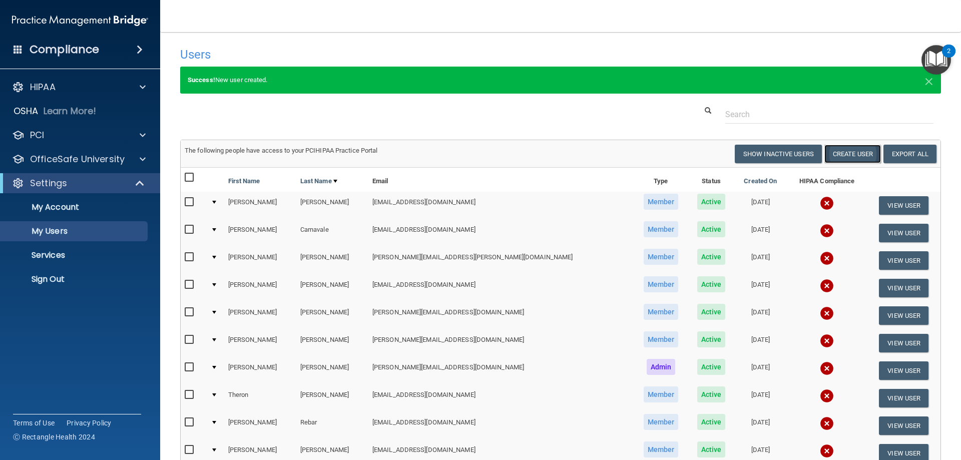
click at [838, 159] on button "Create User" at bounding box center [852, 154] width 57 height 19
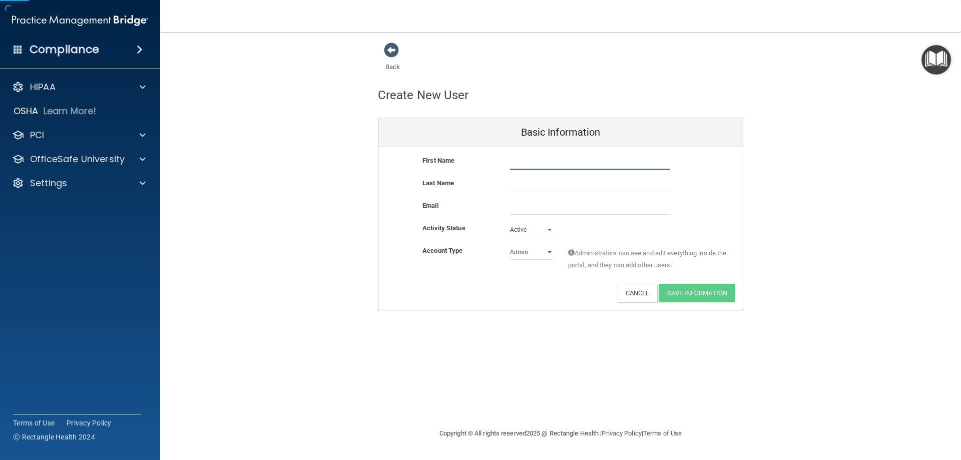
click at [524, 164] on input "text" at bounding box center [590, 162] width 160 height 15
type input "[PERSON_NAME]"
paste input "[EMAIL_ADDRESS][DOMAIN_NAME]"
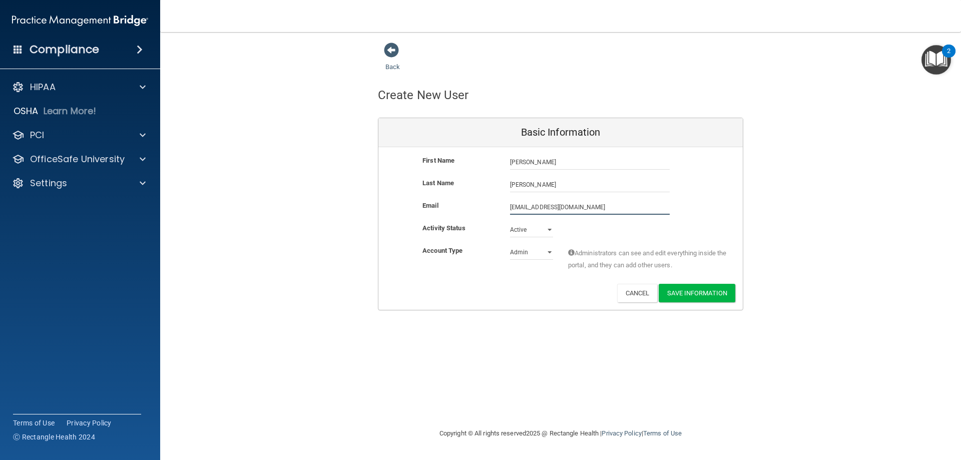
type input "[EMAIL_ADDRESS][DOMAIN_NAME]"
drag, startPoint x: 534, startPoint y: 252, endPoint x: 535, endPoint y: 259, distance: 7.7
click at [533, 253] on select "Admin Member" at bounding box center [531, 252] width 43 height 15
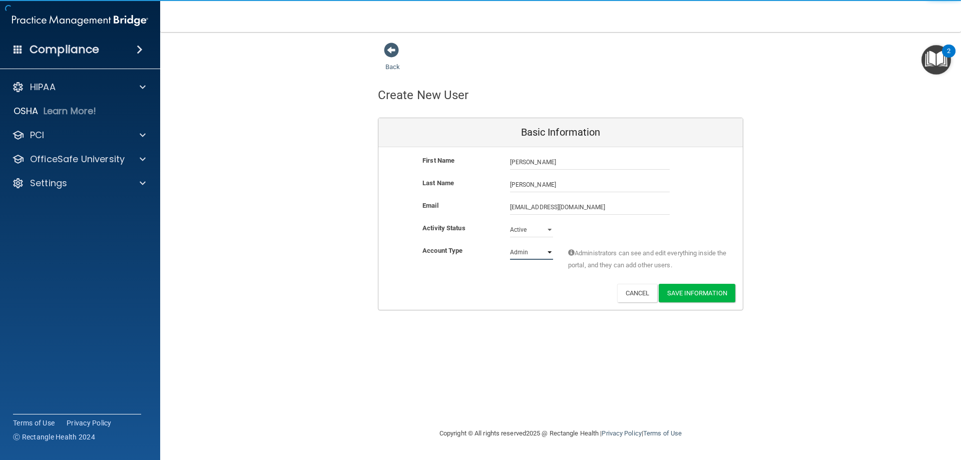
select select "practice_member"
click at [510, 245] on select "Admin Member" at bounding box center [531, 252] width 43 height 15
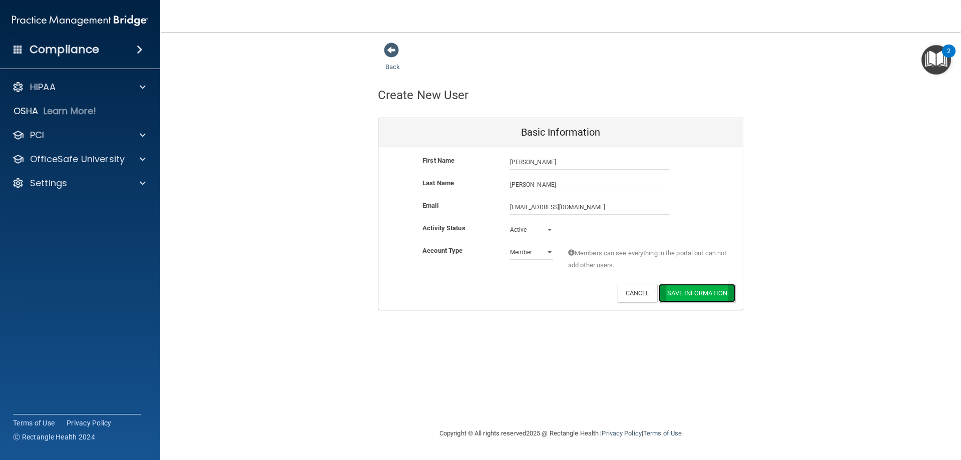
click at [697, 295] on button "Save Information" at bounding box center [697, 293] width 77 height 19
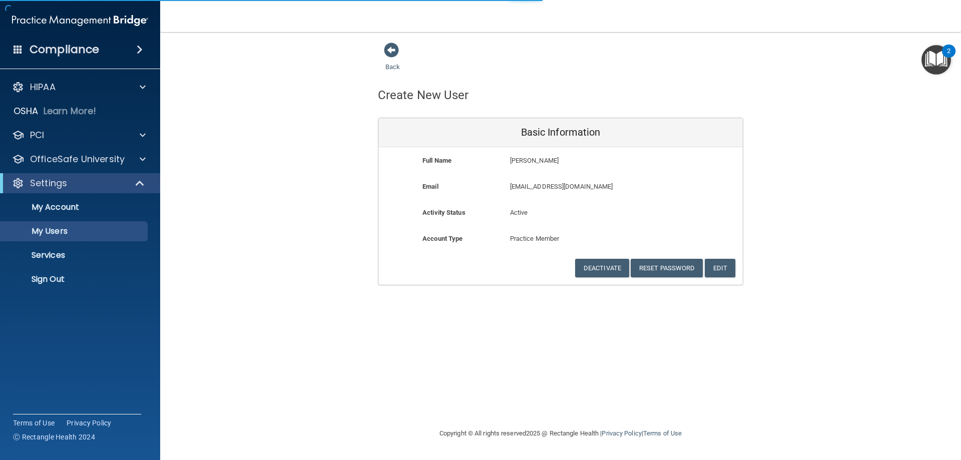
select select "20"
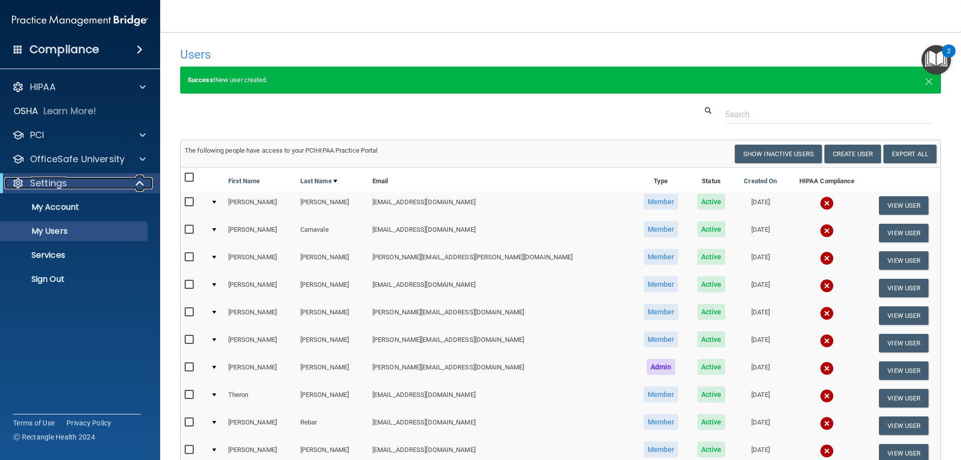
click at [137, 183] on span at bounding box center [141, 183] width 9 height 12
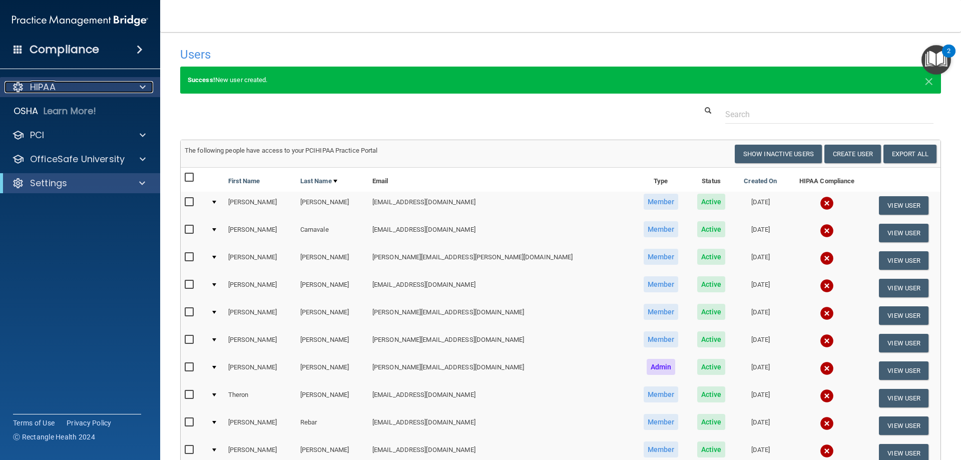
click at [118, 83] on div "HIPAA" at bounding box center [67, 87] width 124 height 12
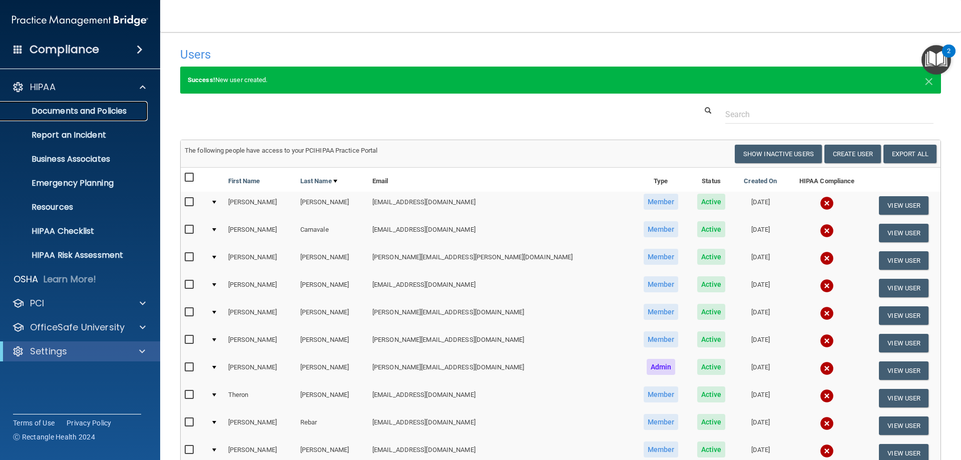
click at [119, 111] on p "Documents and Policies" at bounding box center [75, 111] width 137 height 10
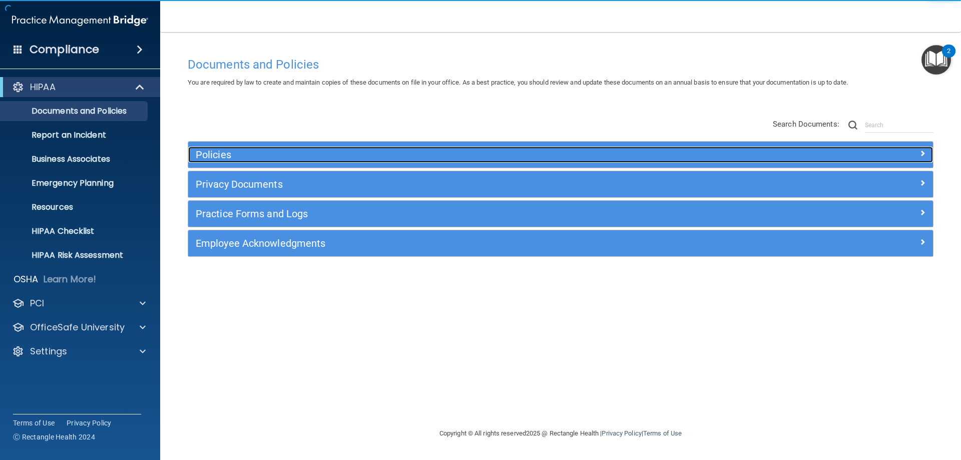
click at [330, 149] on div "Policies" at bounding box center [467, 155] width 559 height 16
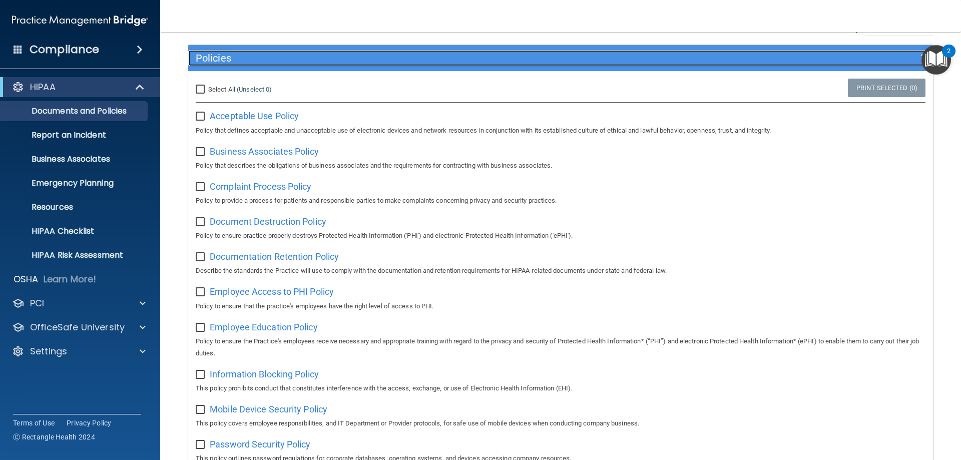
scroll to position [100, 0]
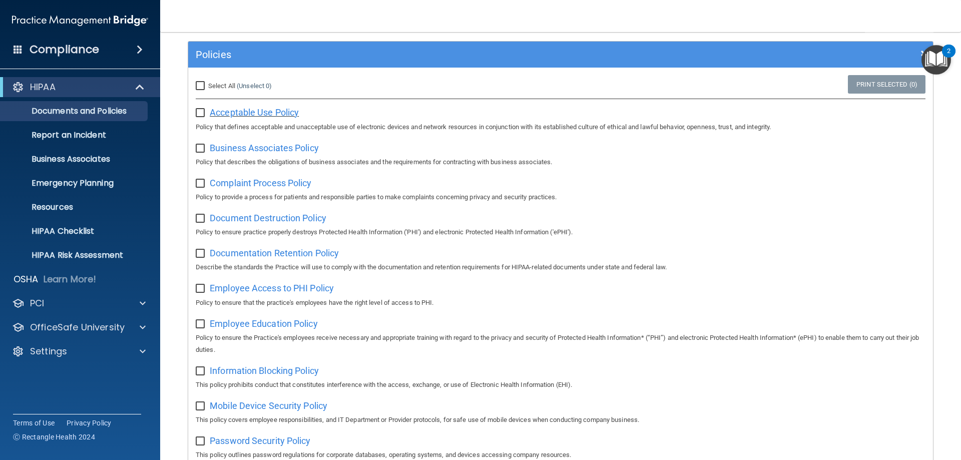
click at [259, 110] on span "Acceptable Use Policy" at bounding box center [254, 112] width 89 height 11
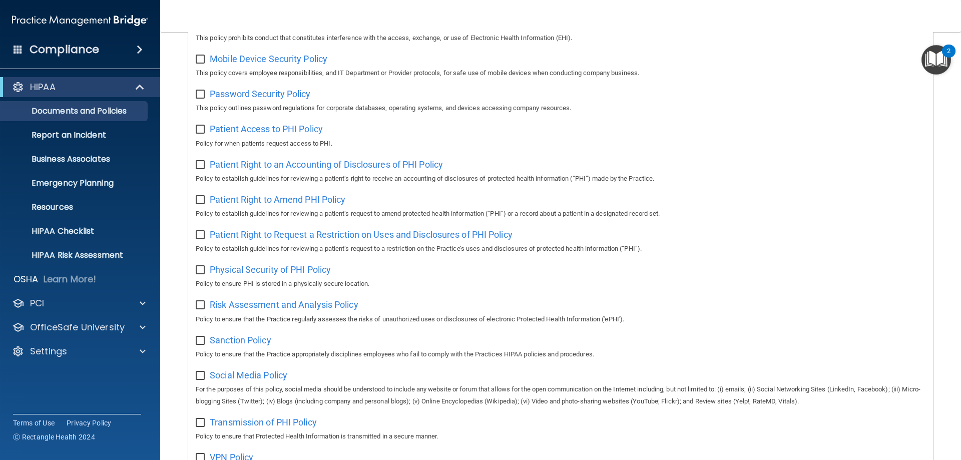
scroll to position [450, 0]
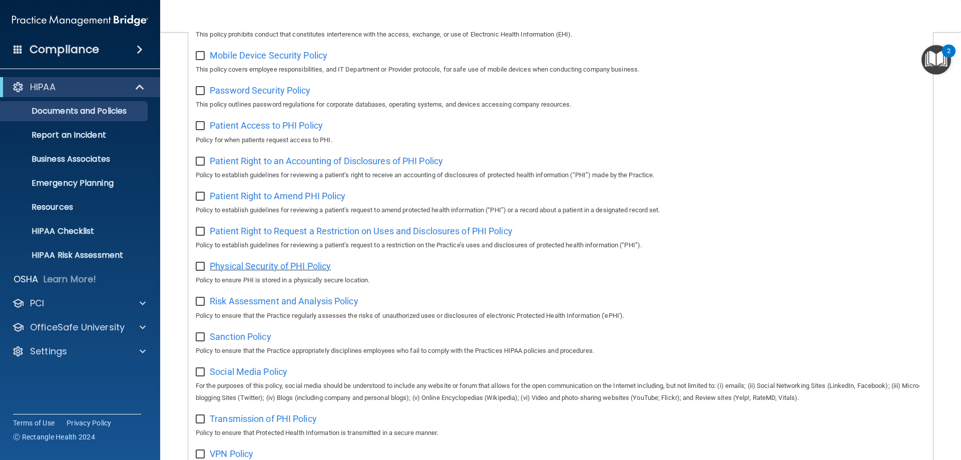
click at [306, 271] on span "Physical Security of PHI Policy" at bounding box center [270, 266] width 121 height 11
click at [69, 211] on p "Resources" at bounding box center [75, 207] width 137 height 10
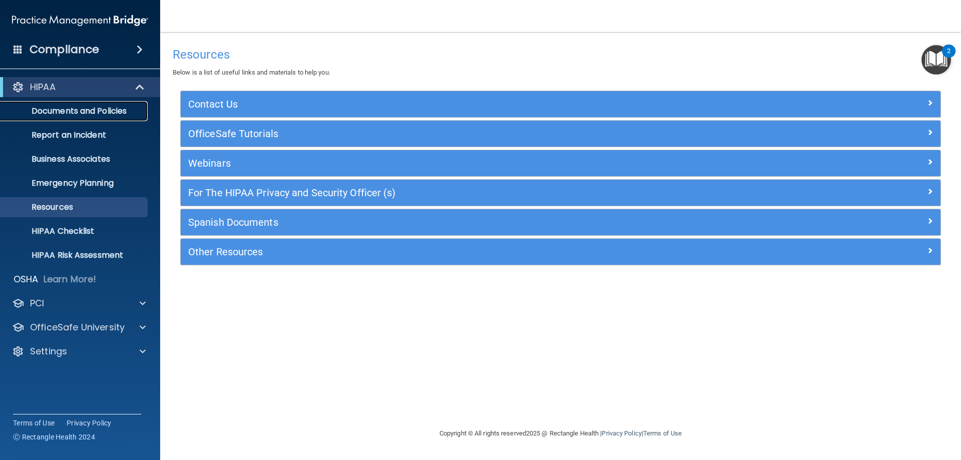
click at [69, 116] on p "Documents and Policies" at bounding box center [75, 111] width 137 height 10
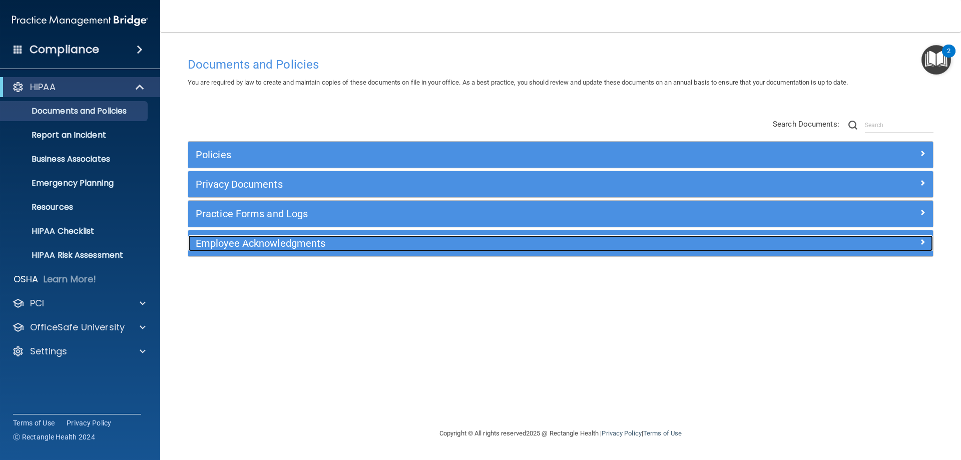
click at [215, 246] on h5 "Employee Acknowledgments" at bounding box center [468, 243] width 544 height 11
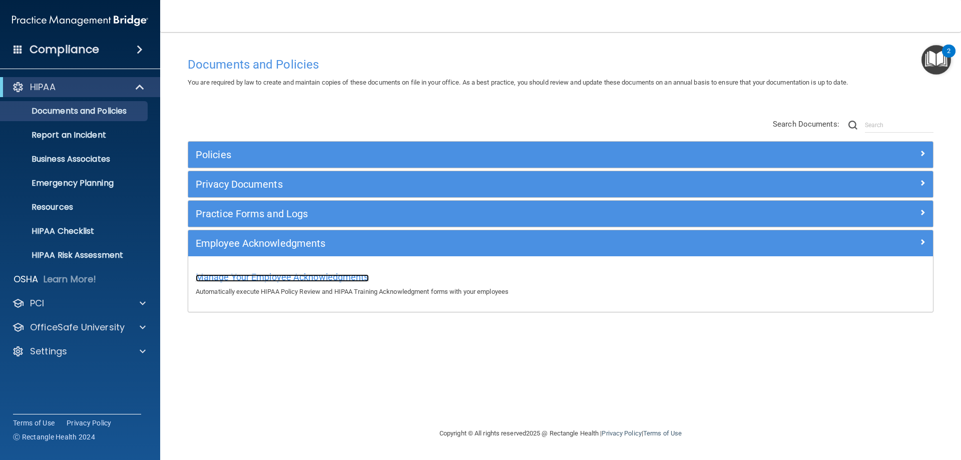
click at [220, 275] on span "Manage Your Employee Acknowledgments" at bounding box center [282, 277] width 173 height 11
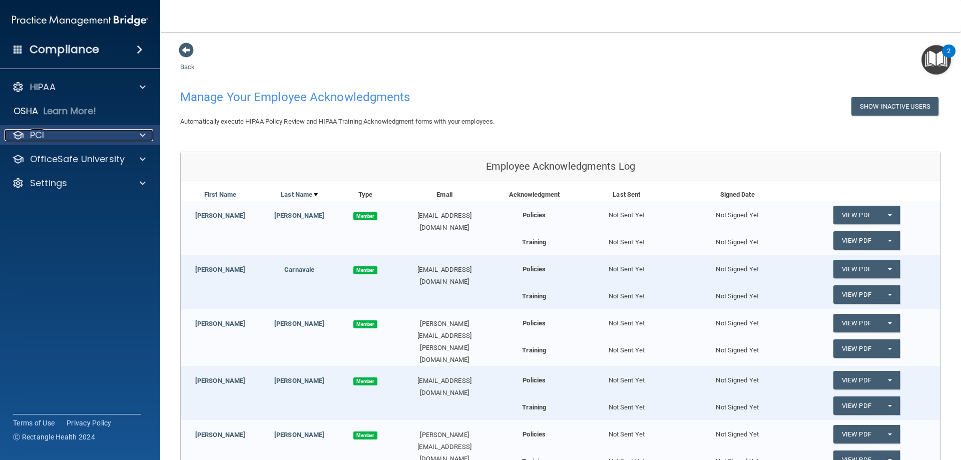
click at [114, 137] on div "PCI" at bounding box center [67, 135] width 124 height 12
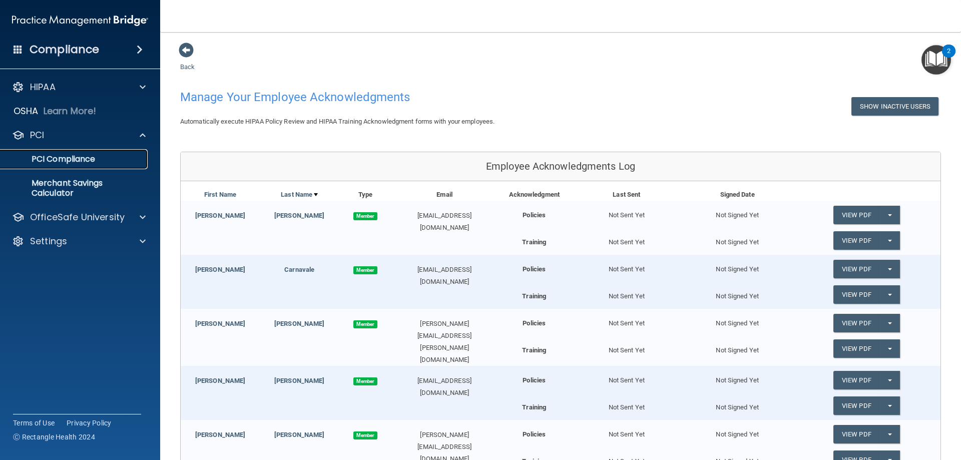
click at [92, 157] on p "PCI Compliance" at bounding box center [75, 159] width 137 height 10
click at [66, 84] on div "HIPAA" at bounding box center [67, 87] width 124 height 12
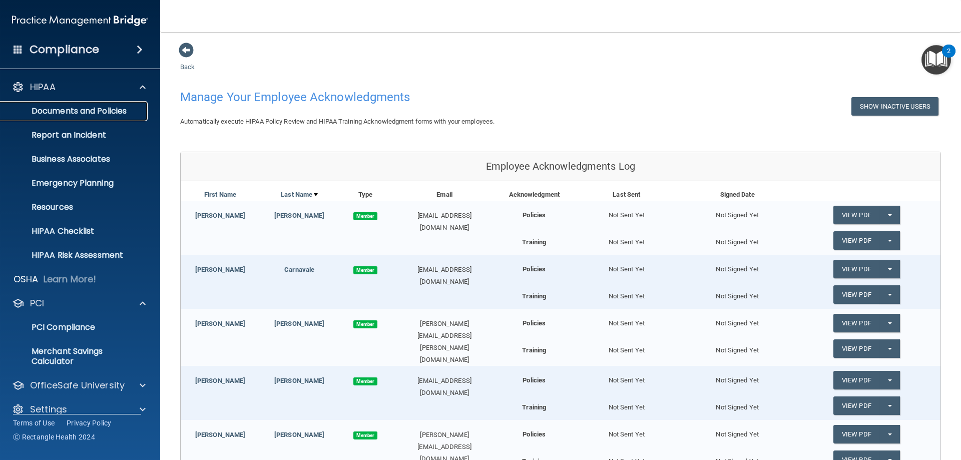
click at [70, 107] on p "Documents and Policies" at bounding box center [75, 111] width 137 height 10
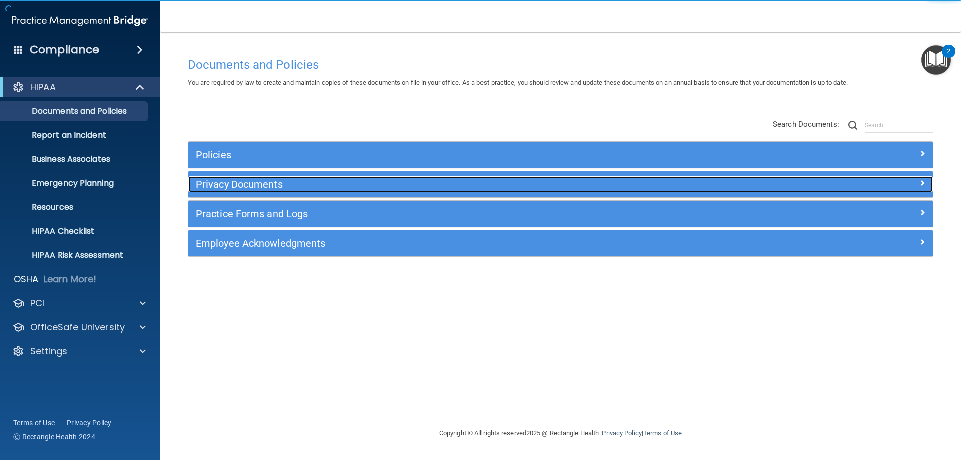
click at [261, 180] on h5 "Privacy Documents" at bounding box center [468, 184] width 544 height 11
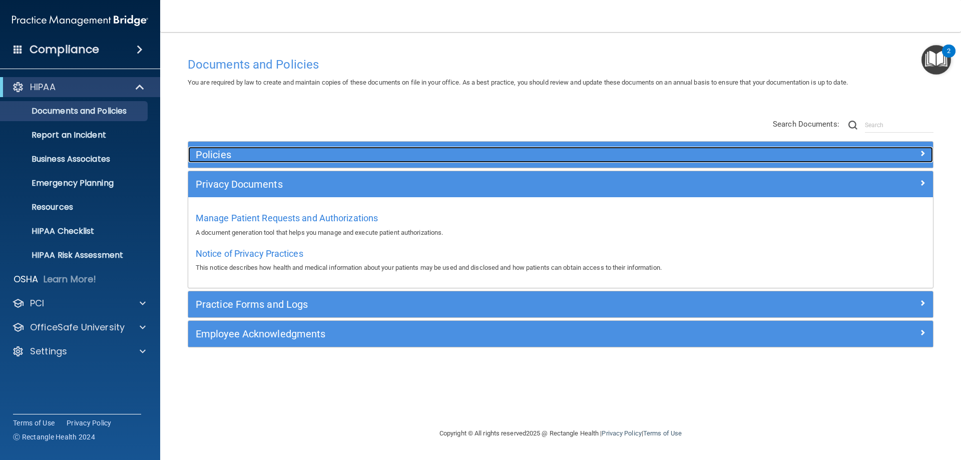
click at [218, 154] on h5 "Policies" at bounding box center [468, 154] width 544 height 11
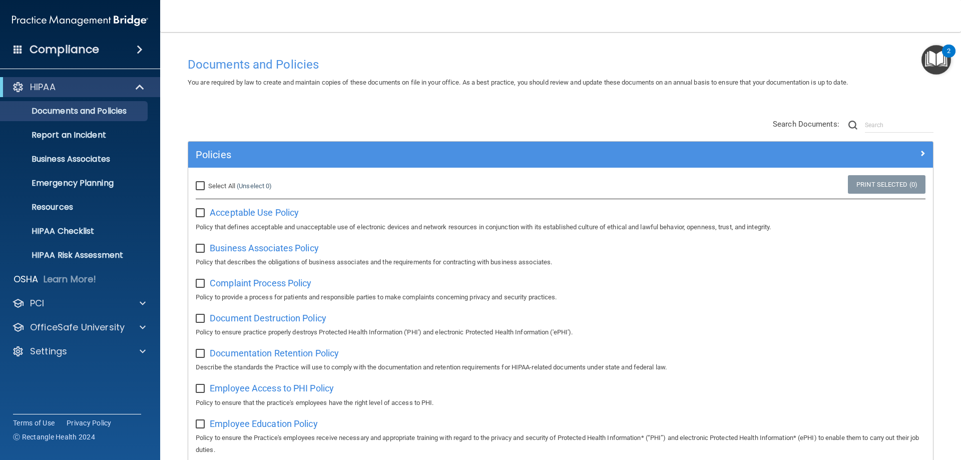
click at [200, 211] on input "checkbox" at bounding box center [202, 213] width 12 height 8
checkbox input "false"
click at [81, 231] on p "HIPAA Checklist" at bounding box center [75, 231] width 137 height 10
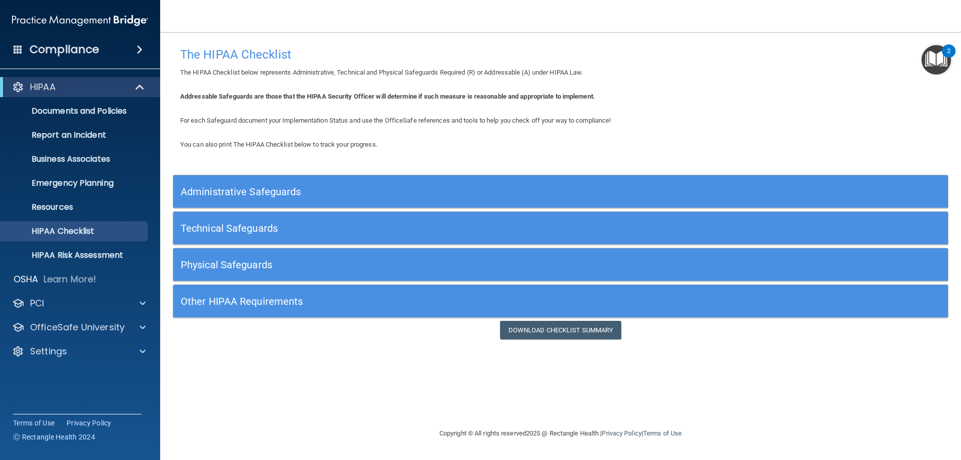
click at [201, 192] on h5 "Administrative Safeguards" at bounding box center [464, 191] width 566 height 11
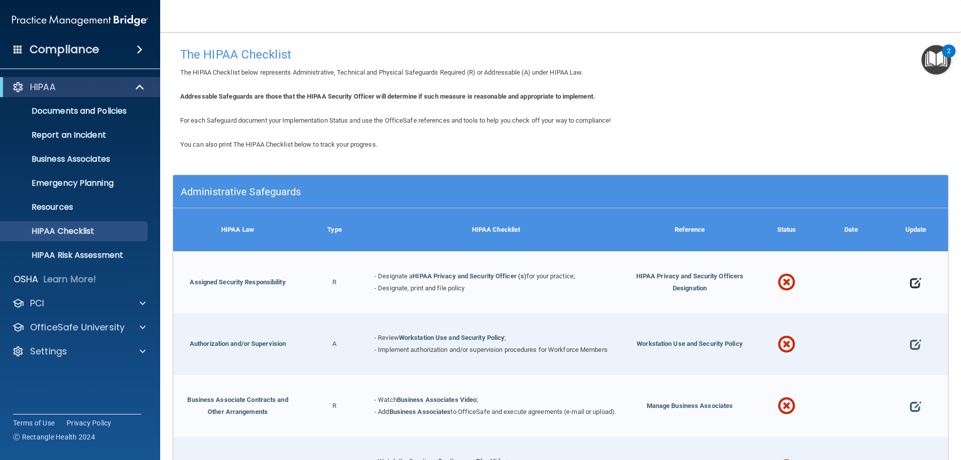
click at [911, 280] on span at bounding box center [915, 282] width 11 height 31
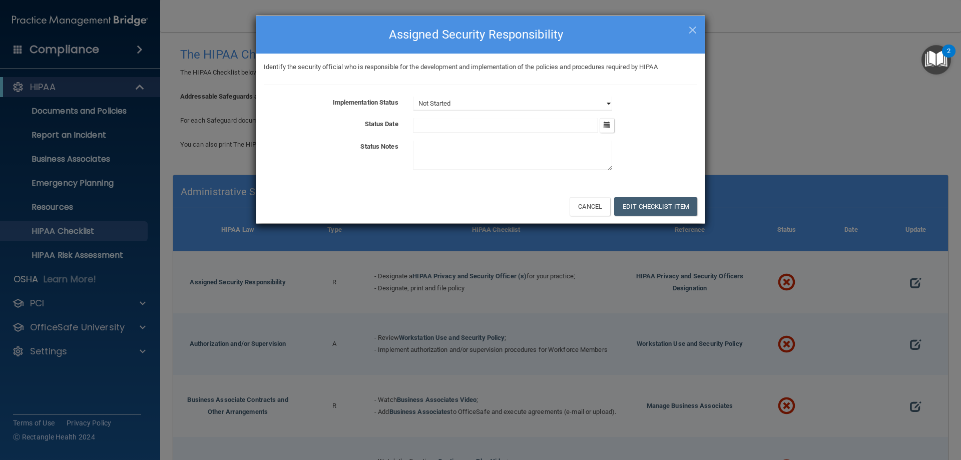
click at [441, 106] on select "Not Started In Progress Completed" at bounding box center [512, 104] width 199 height 14
click at [431, 105] on select "Not Started In Progress Completed" at bounding box center [512, 104] width 199 height 14
click at [432, 105] on select "Not Started In Progress Completed" at bounding box center [512, 104] width 199 height 14
select select "completed"
click at [413, 97] on select "Not Started In Progress Completed" at bounding box center [512, 104] width 199 height 14
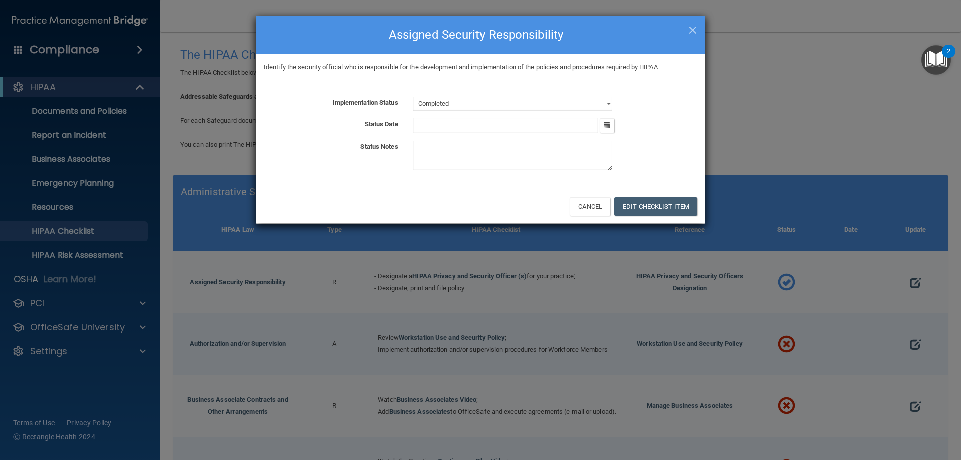
click at [434, 118] on input "text" at bounding box center [505, 125] width 185 height 15
click at [609, 122] on icon "button" at bounding box center [607, 125] width 7 height 7
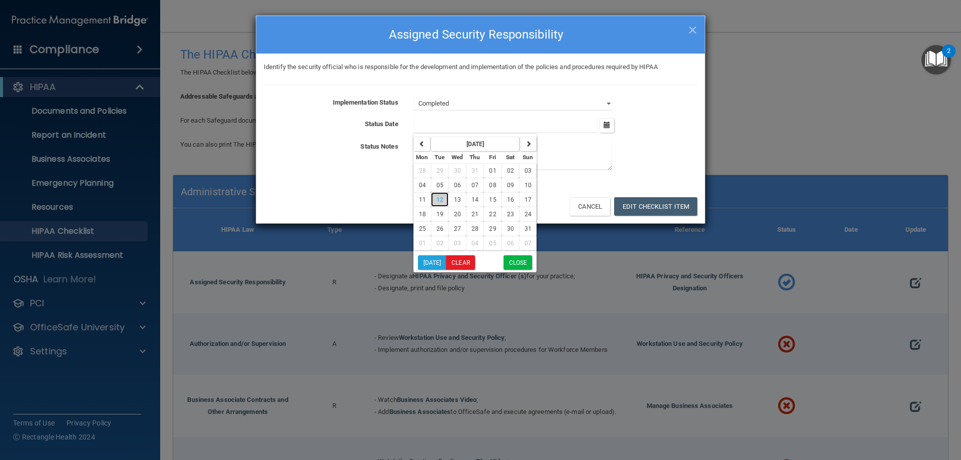
click at [440, 195] on button "12" at bounding box center [440, 199] width 18 height 15
type input "[DATE]"
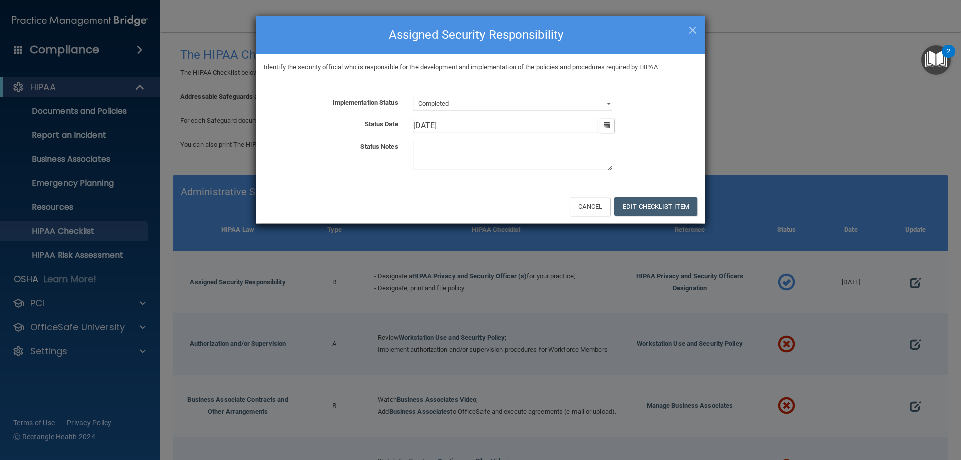
click at [697, 19] on div "× Close Assigned Security Responsibility" at bounding box center [480, 35] width 448 height 38
click at [695, 28] on span "×" at bounding box center [692, 29] width 9 height 20
select select "not_started"
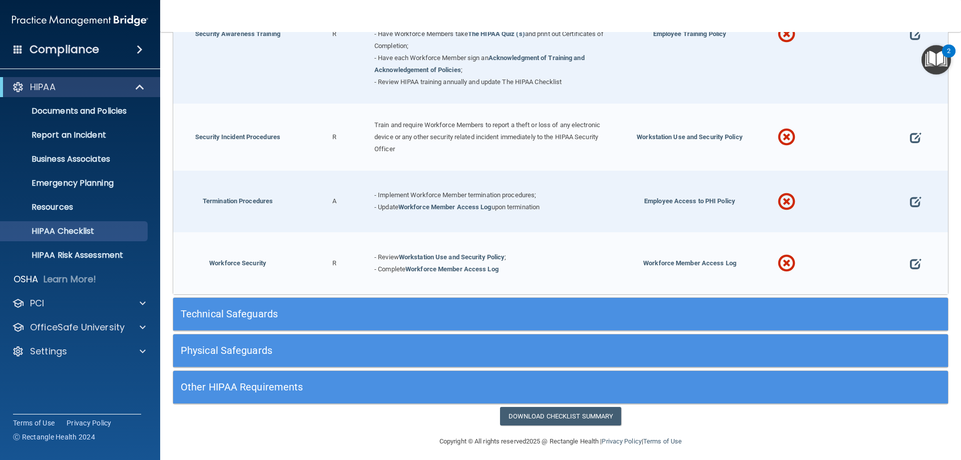
scroll to position [980, 0]
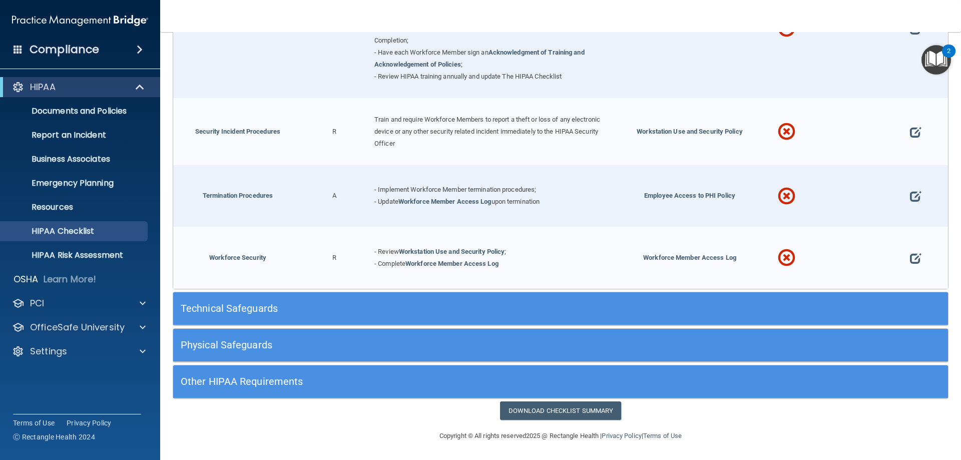
click at [237, 303] on h5 "Technical Safeguards" at bounding box center [464, 308] width 566 height 11
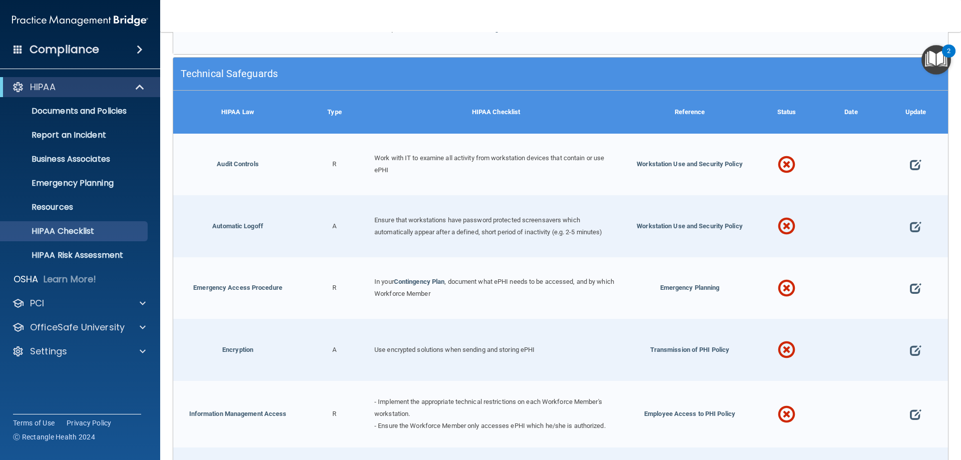
scroll to position [1231, 0]
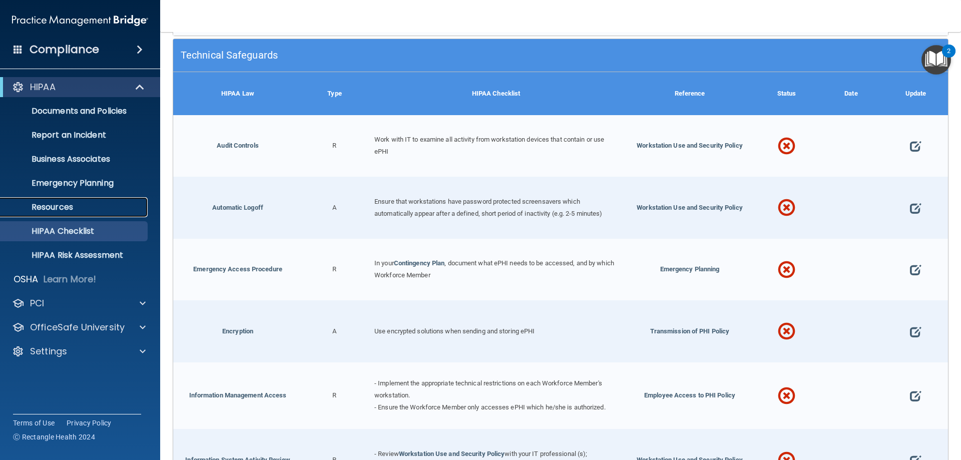
click at [56, 209] on p "Resources" at bounding box center [75, 207] width 137 height 10
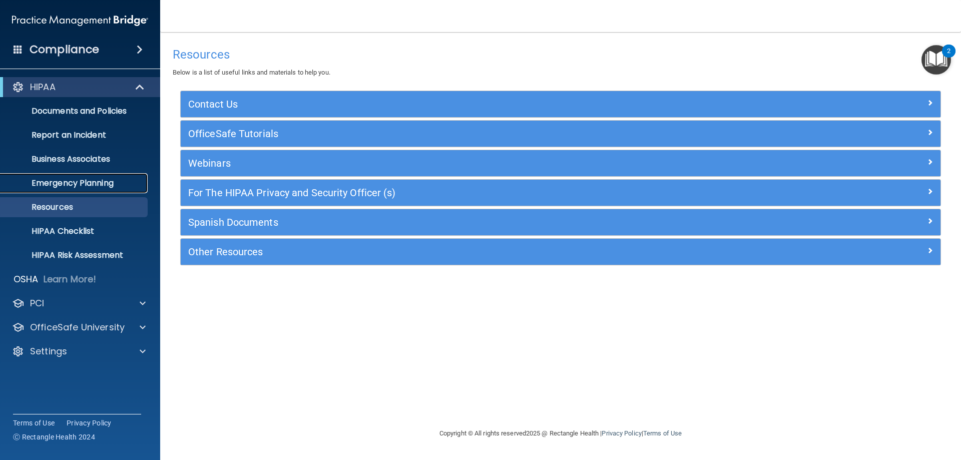
click at [67, 182] on p "Emergency Planning" at bounding box center [75, 183] width 137 height 10
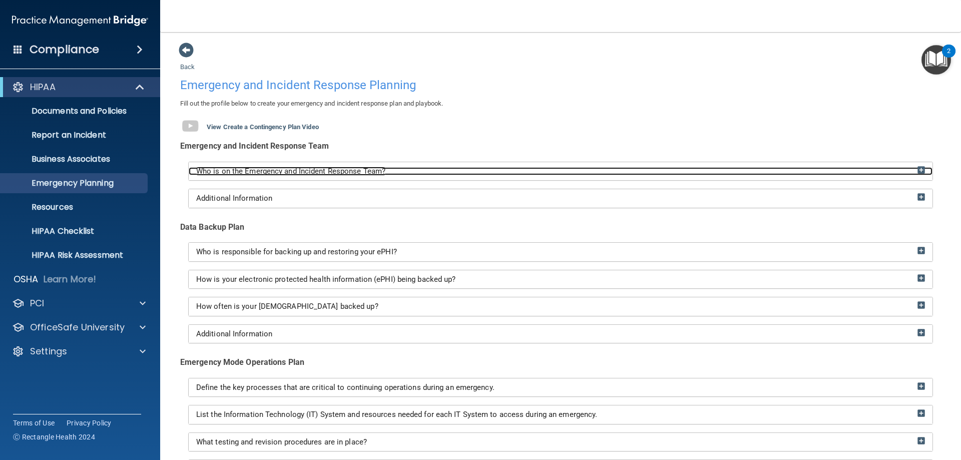
click at [224, 175] on span "Who is on the Emergency and Incident Response Team?" at bounding box center [290, 171] width 189 height 9
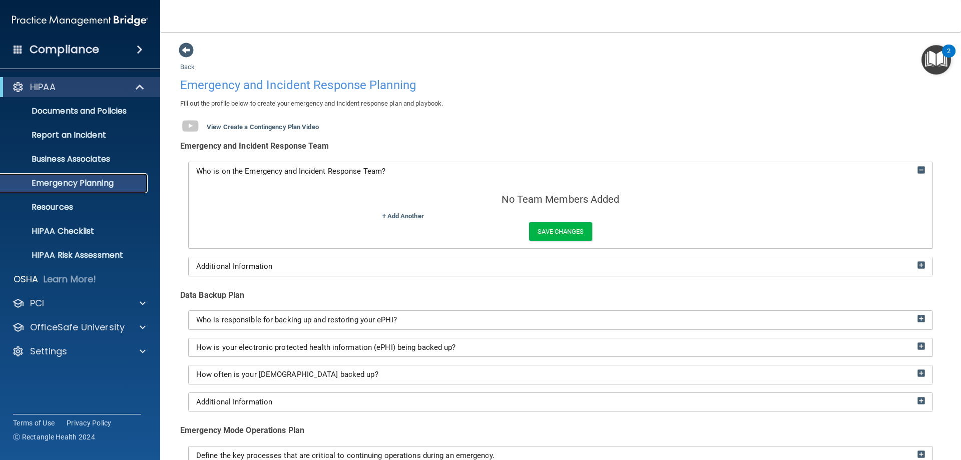
click at [102, 180] on p "Emergency Planning" at bounding box center [75, 183] width 137 height 10
click at [92, 154] on p "Business Associates" at bounding box center [75, 159] width 137 height 10
